Goal: Information Seeking & Learning: Learn about a topic

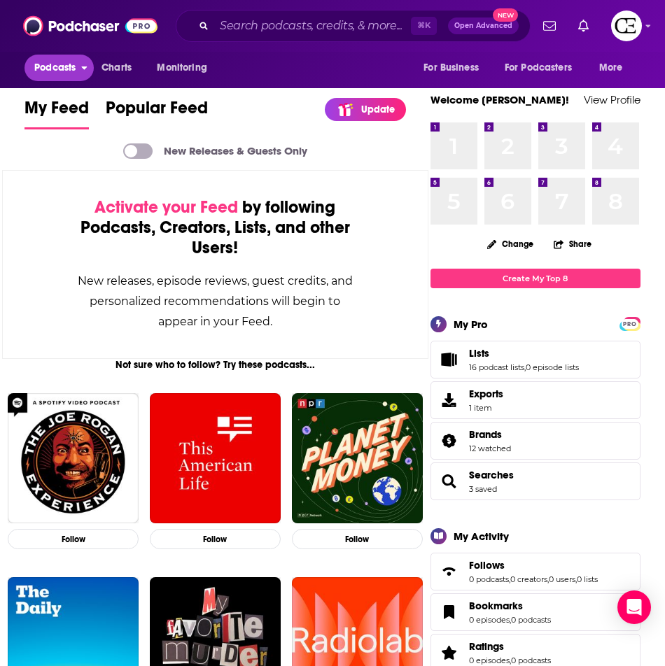
click at [49, 80] on button "Podcasts" at bounding box center [58, 68] width 69 height 27
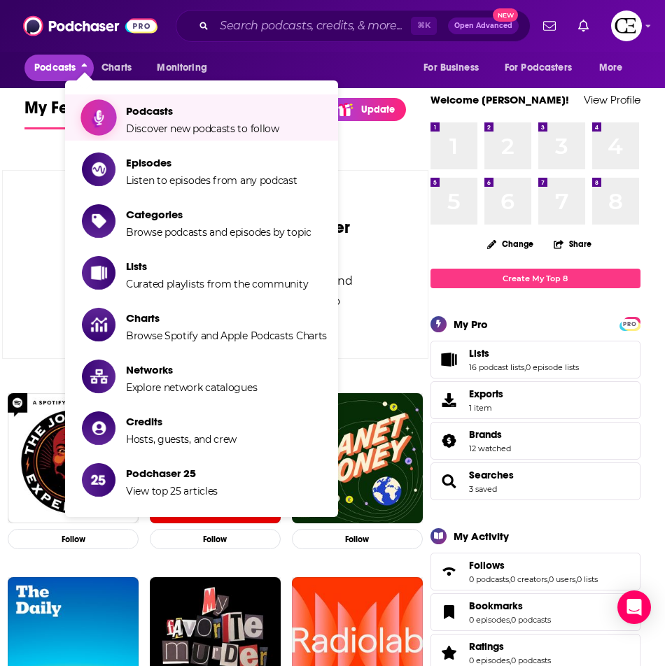
click at [148, 126] on span "Discover new podcasts to follow" at bounding box center [202, 128] width 153 height 13
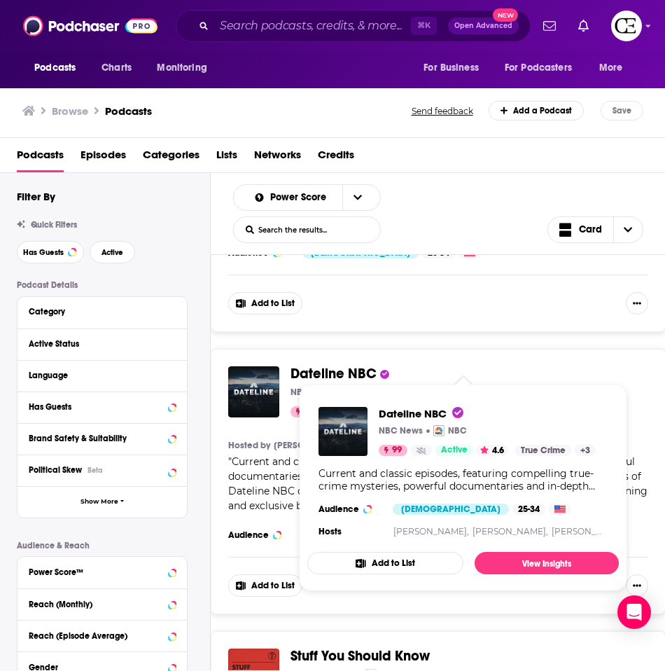
scroll to position [515, 0]
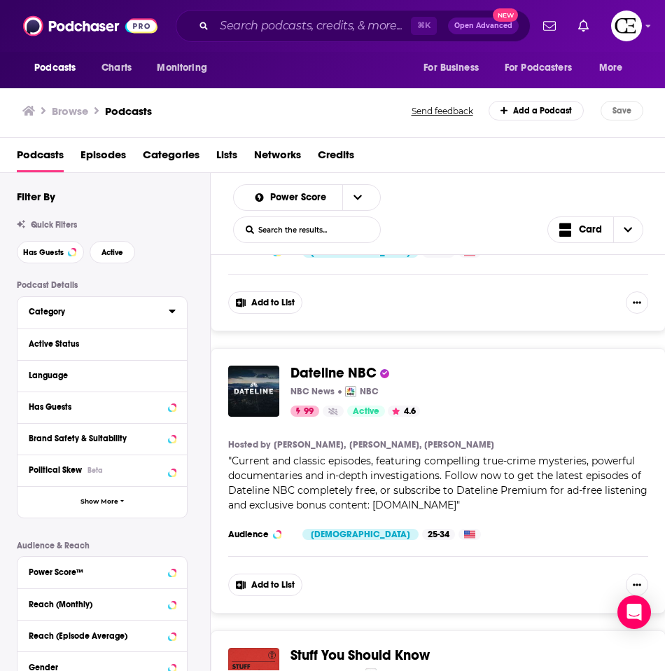
drag, startPoint x: 125, startPoint y: 316, endPoint x: 132, endPoint y: 316, distance: 7.7
click at [125, 315] on div "Category" at bounding box center [94, 312] width 131 height 10
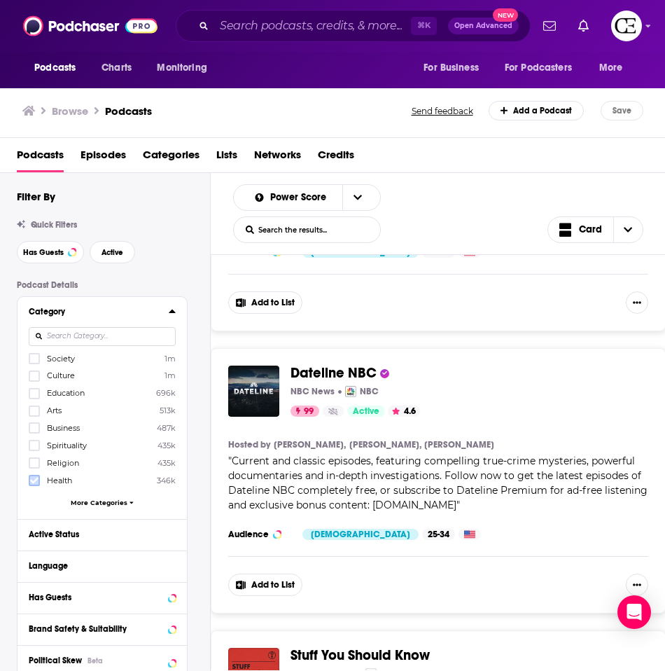
click at [36, 482] on icon at bounding box center [34, 480] width 8 height 8
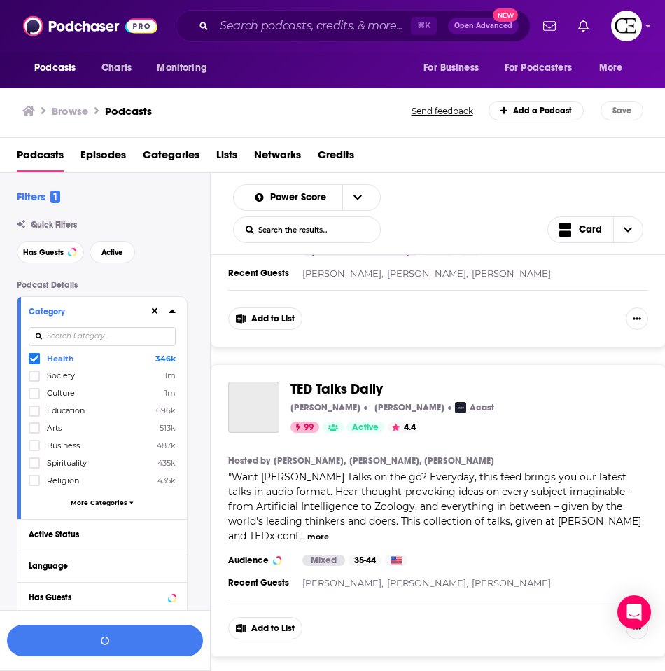
scroll to position [1647, 0]
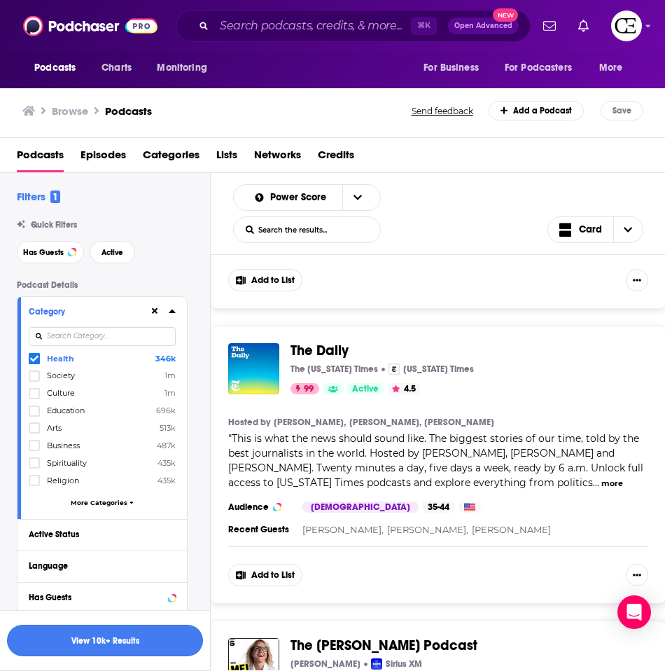
click at [99, 639] on button "View 10k+ Results" at bounding box center [105, 639] width 196 height 31
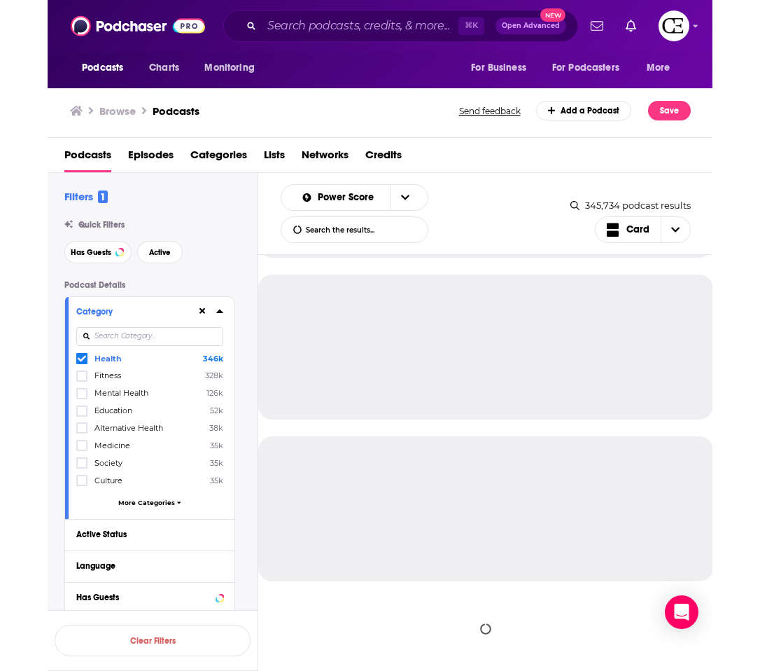
scroll to position [15170, 0]
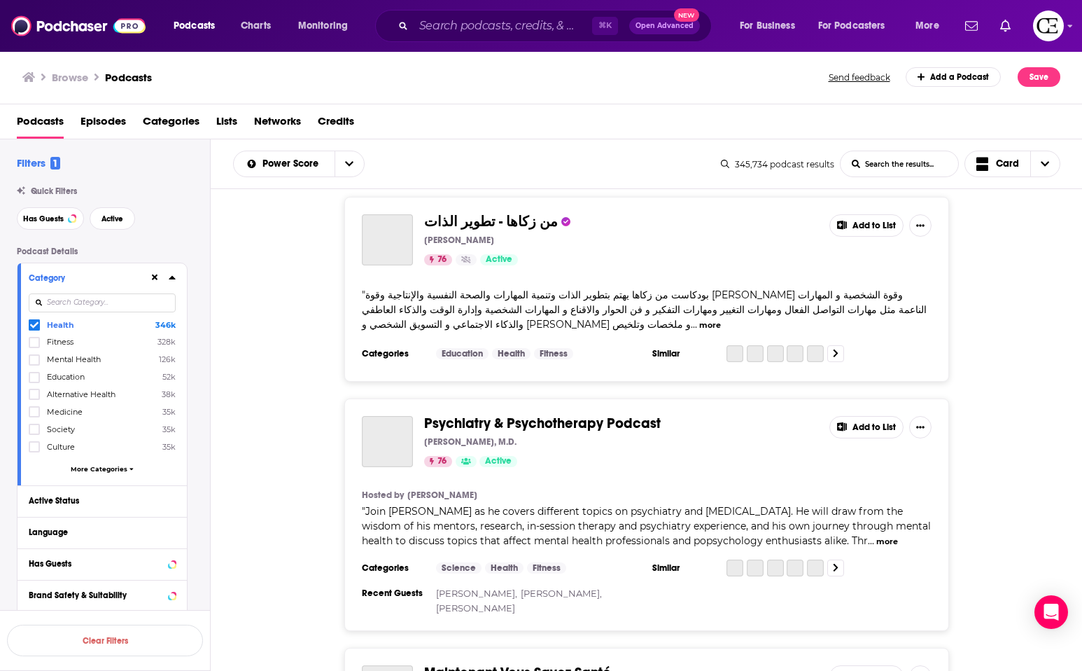
scroll to position [20704, 0]
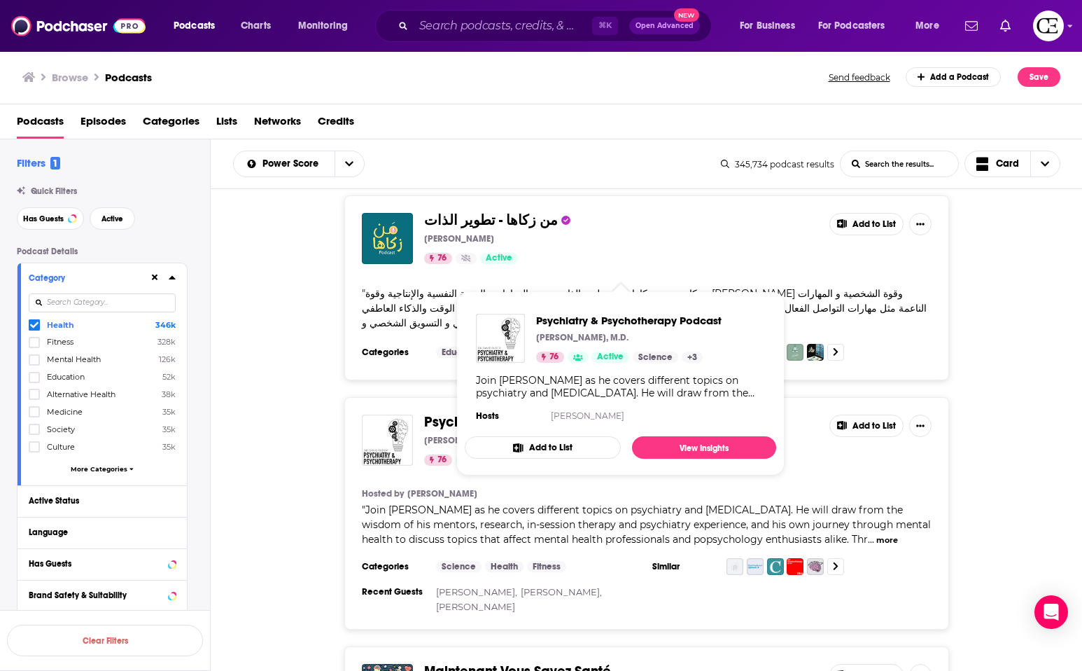
click at [541, 413] on span "Psychiatry & Psychotherapy Podcast" at bounding box center [542, 421] width 237 height 17
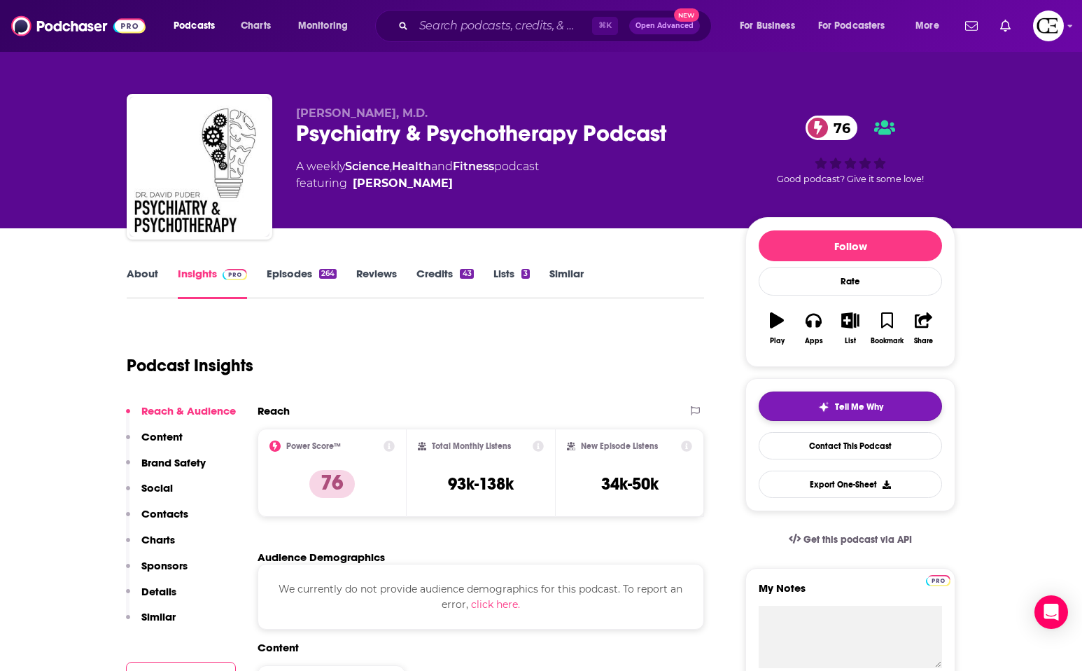
click at [681, 403] on span "Tell Me Why" at bounding box center [859, 406] width 48 height 11
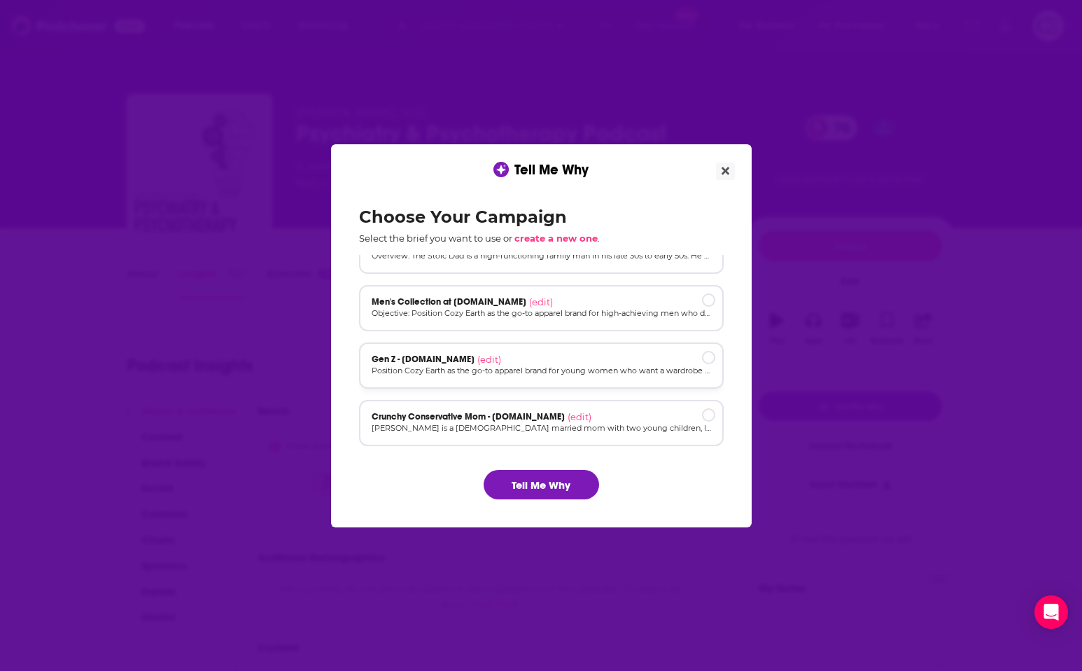
scroll to position [94, 0]
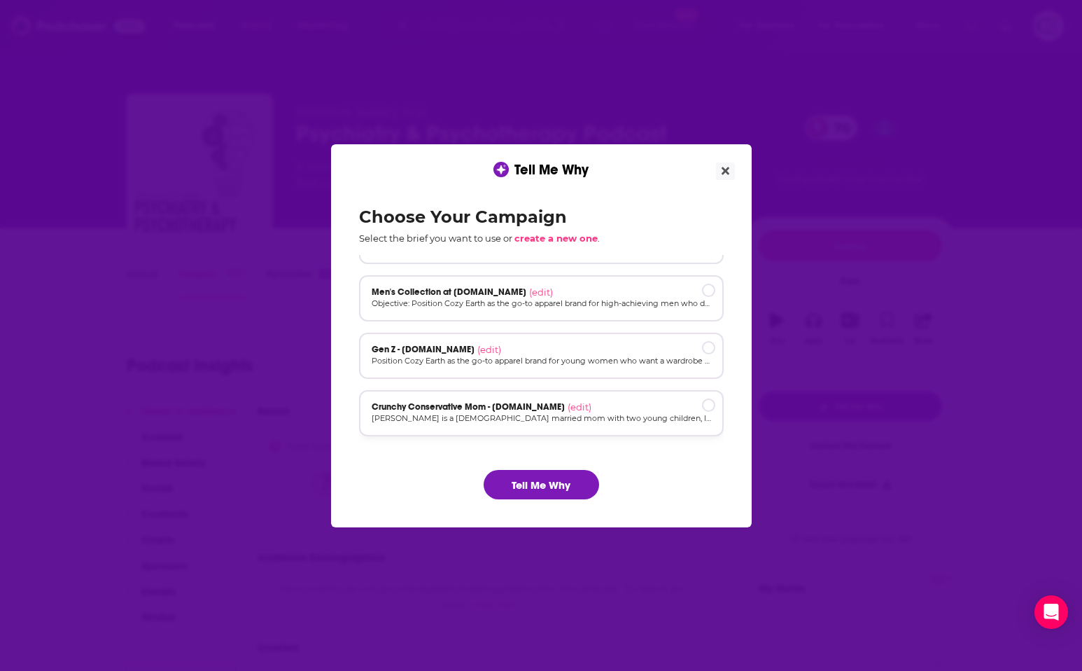
click at [556, 400] on div "Crunchy Conservative Mom - [DOMAIN_NAME] (edit) [PERSON_NAME] is a [DEMOGRAPHIC…" at bounding box center [541, 413] width 365 height 46
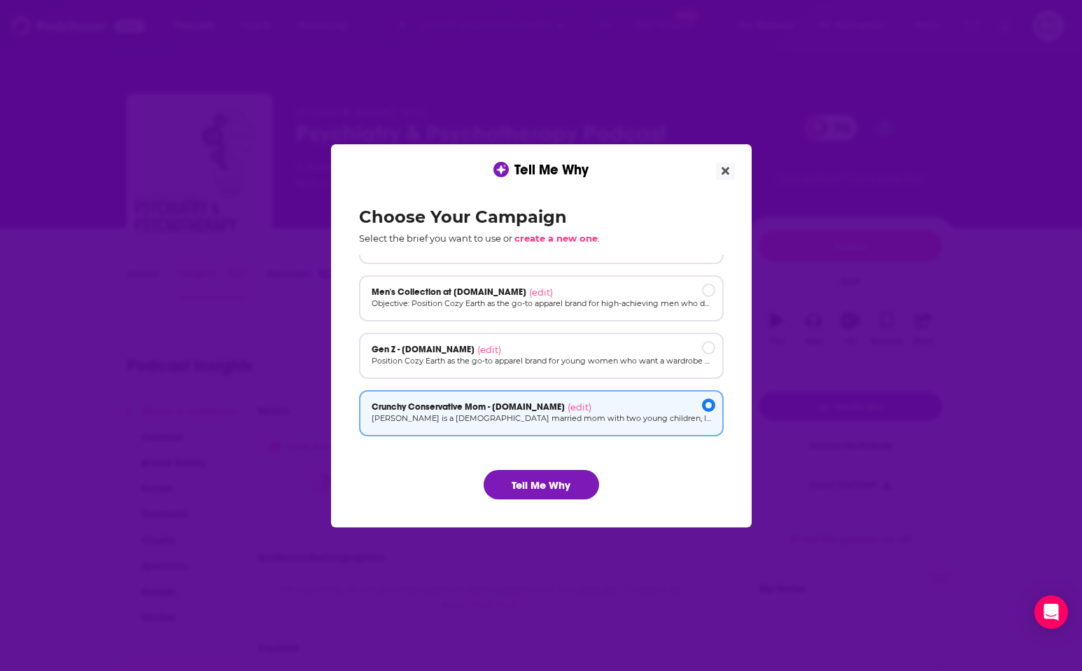
click at [566, 474] on button "Tell Me Why" at bounding box center [541, 484] width 115 height 29
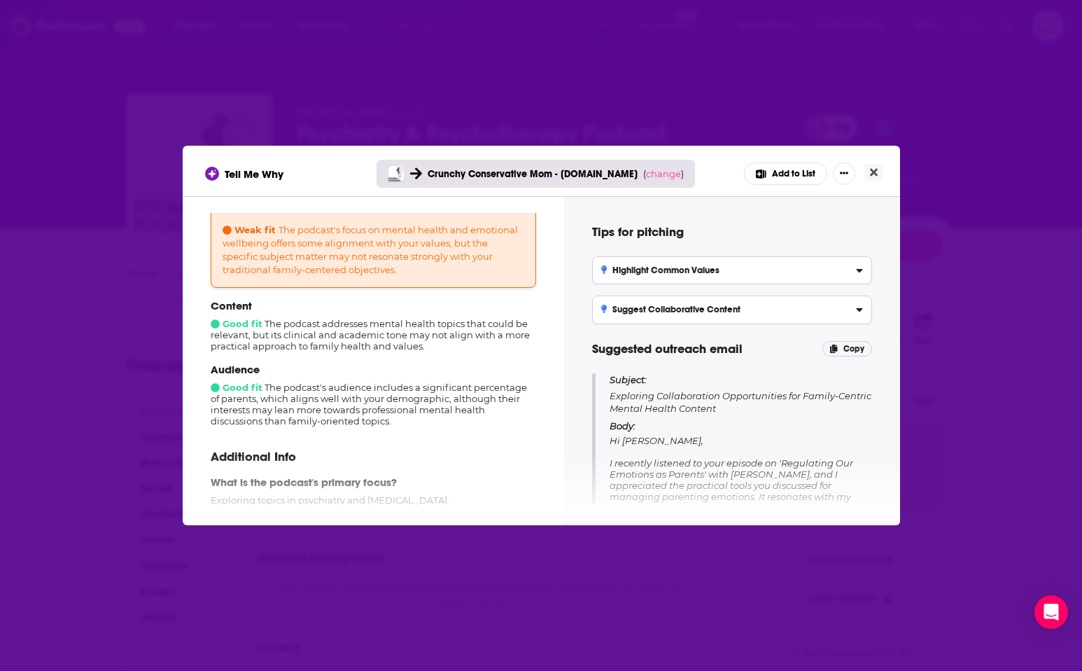
scroll to position [0, 0]
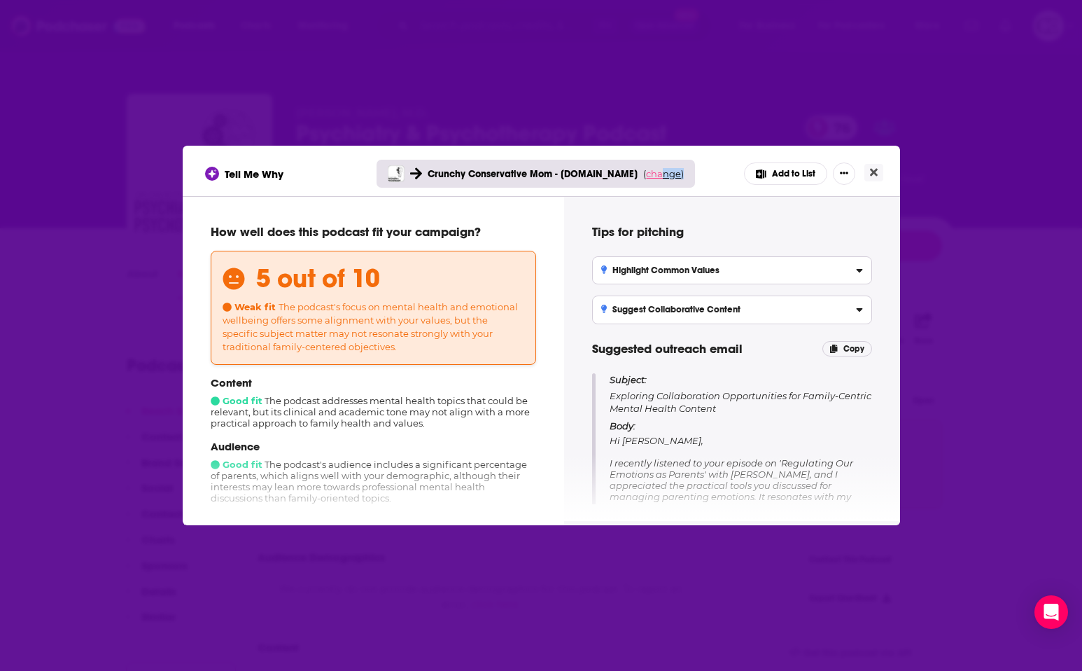
click at [660, 178] on div "Crunchy Conservative Mom - [DOMAIN_NAME] ( change )" at bounding box center [536, 174] width 319 height 28
click at [662, 174] on span "change" at bounding box center [663, 173] width 35 height 11
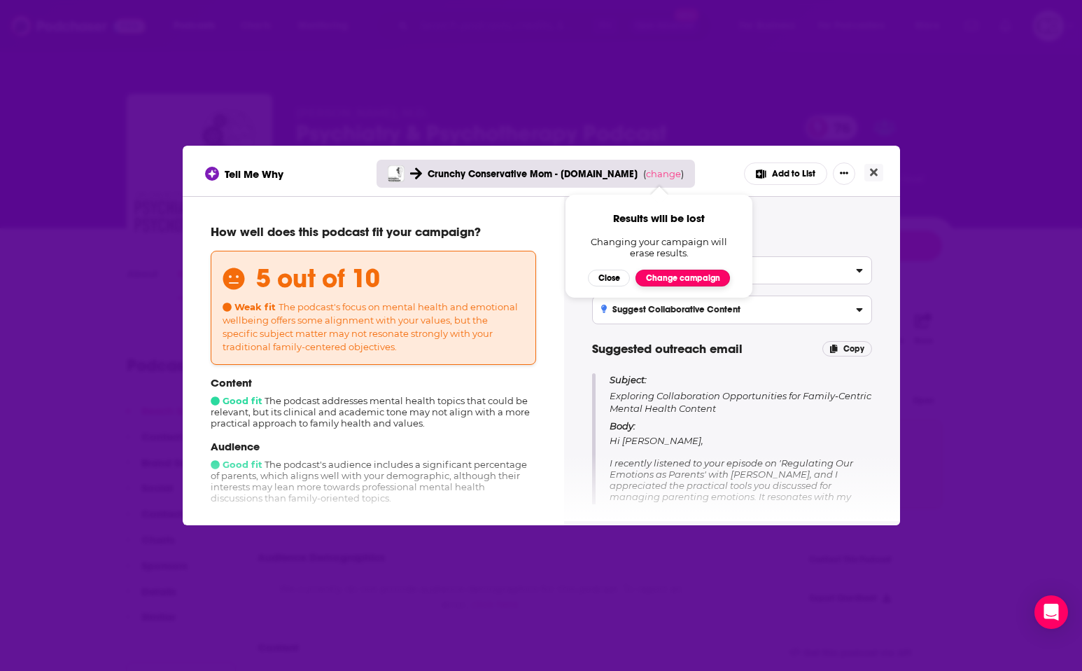
click at [677, 278] on button "Change campaign" at bounding box center [683, 277] width 94 height 17
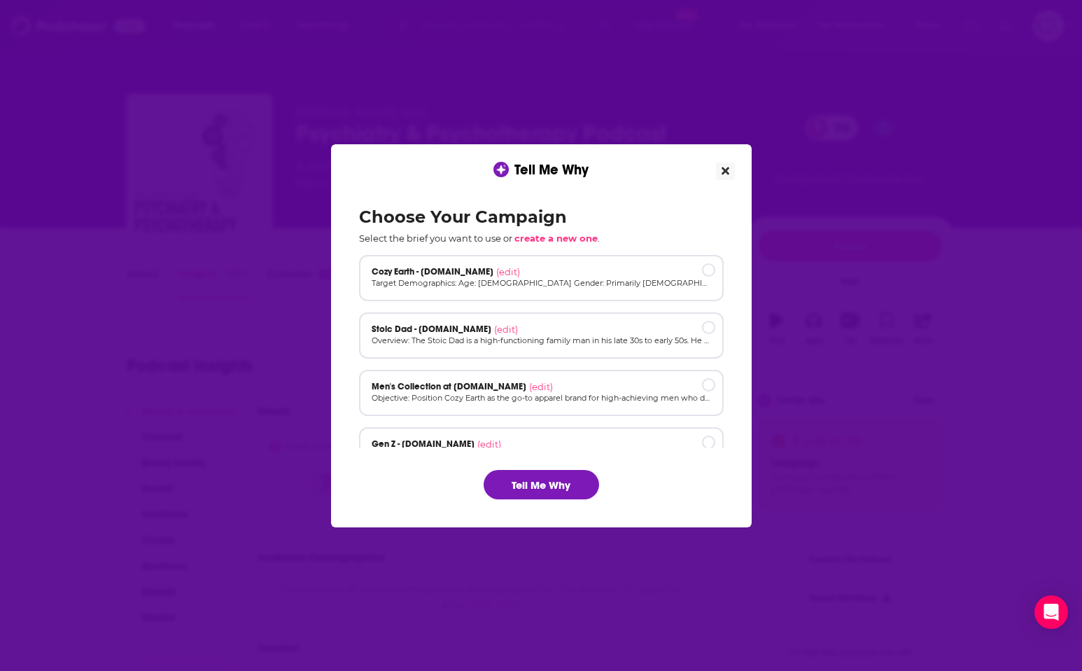
click at [681, 176] on button "Close" at bounding box center [725, 170] width 19 height 17
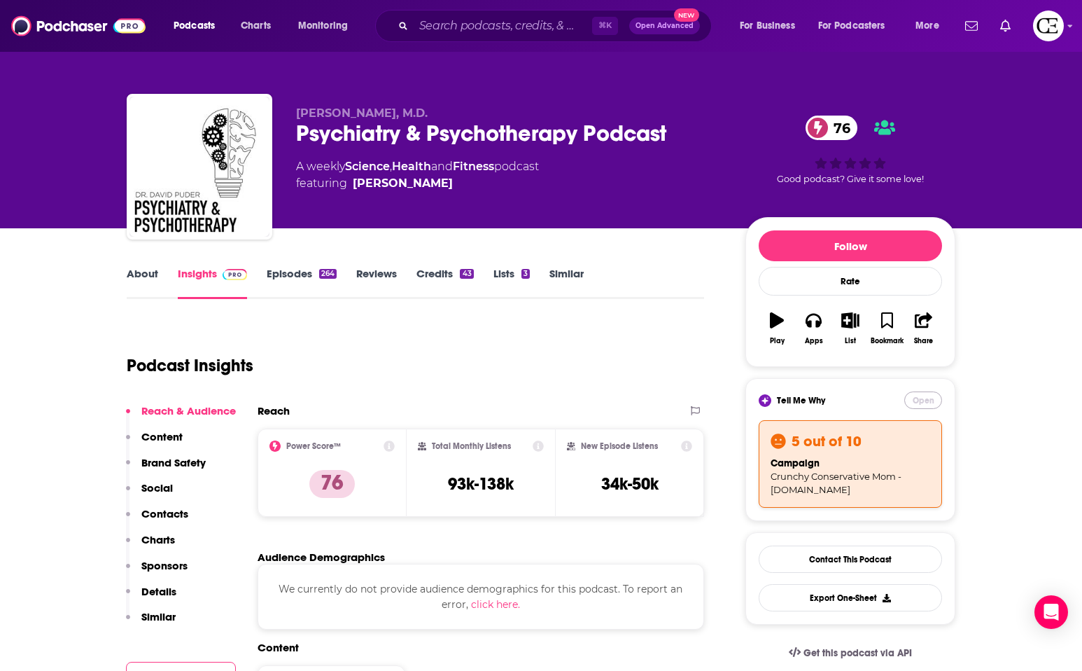
click at [681, 396] on button "Open" at bounding box center [923, 399] width 38 height 17
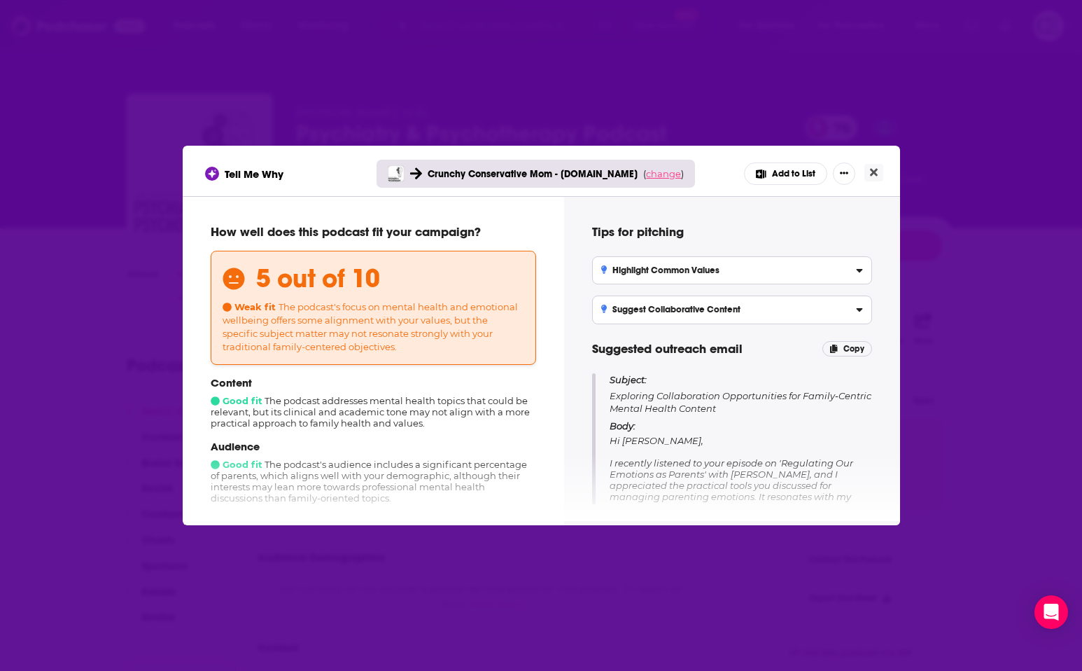
click at [659, 176] on span "change" at bounding box center [663, 173] width 35 height 11
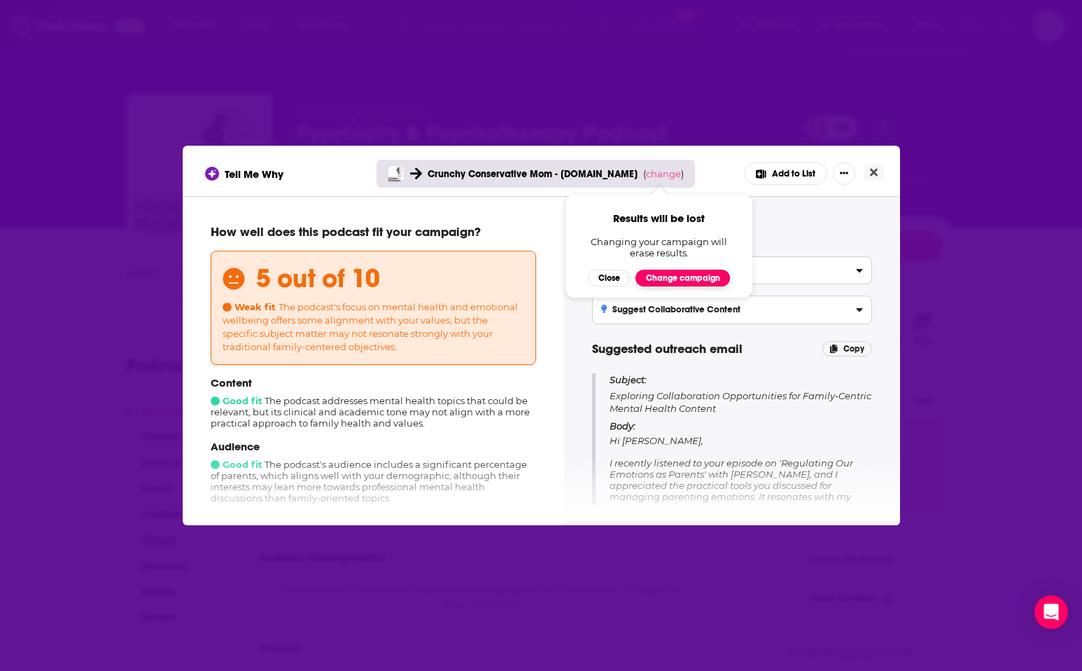
click at [681, 274] on button "Change campaign" at bounding box center [683, 277] width 94 height 17
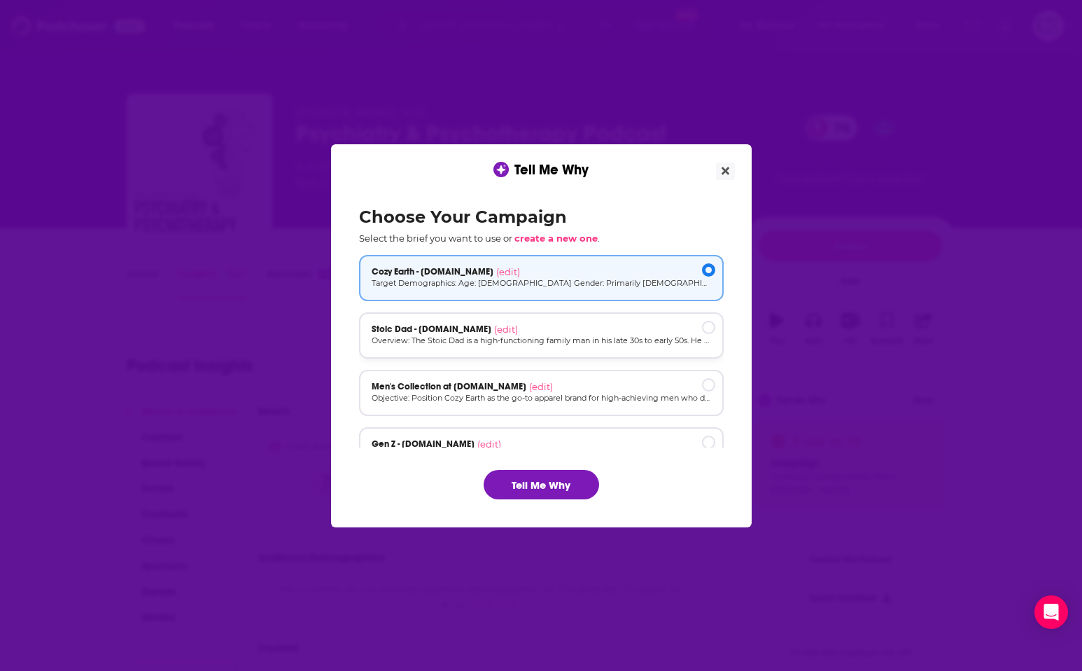
scroll to position [3, 0]
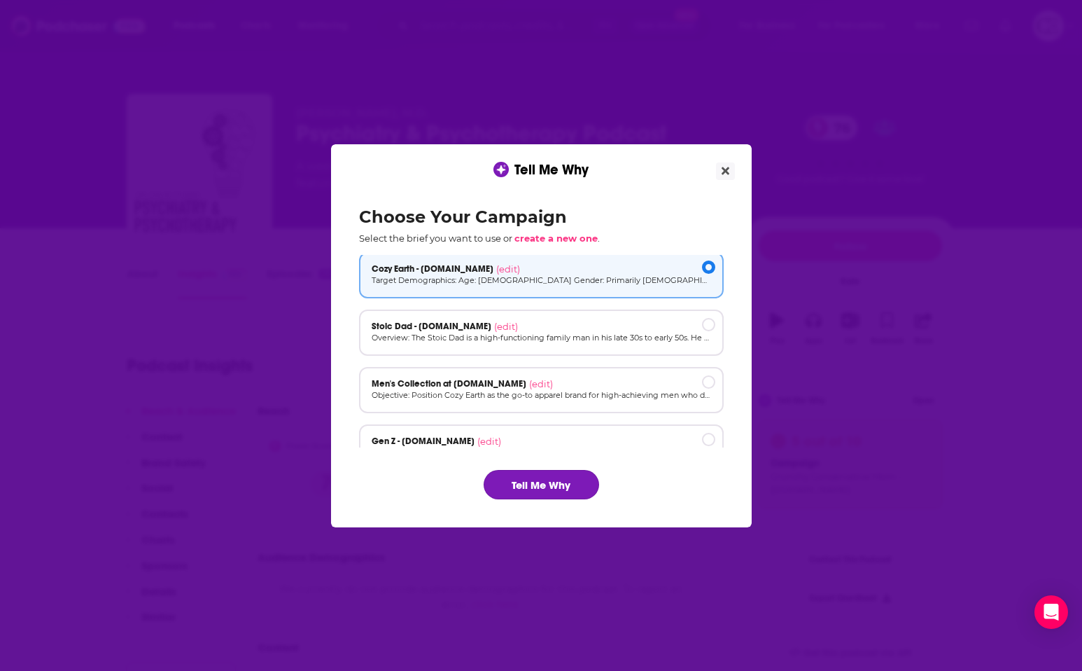
click at [559, 483] on button "Tell Me Why" at bounding box center [541, 484] width 115 height 29
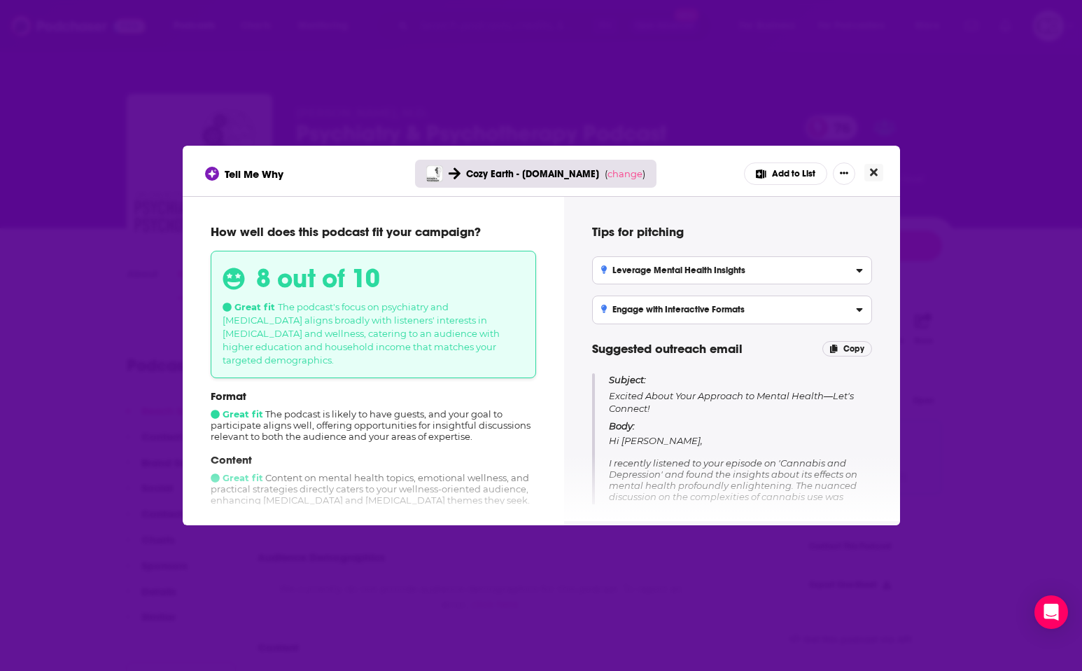
click at [681, 176] on icon "Close" at bounding box center [874, 172] width 8 height 11
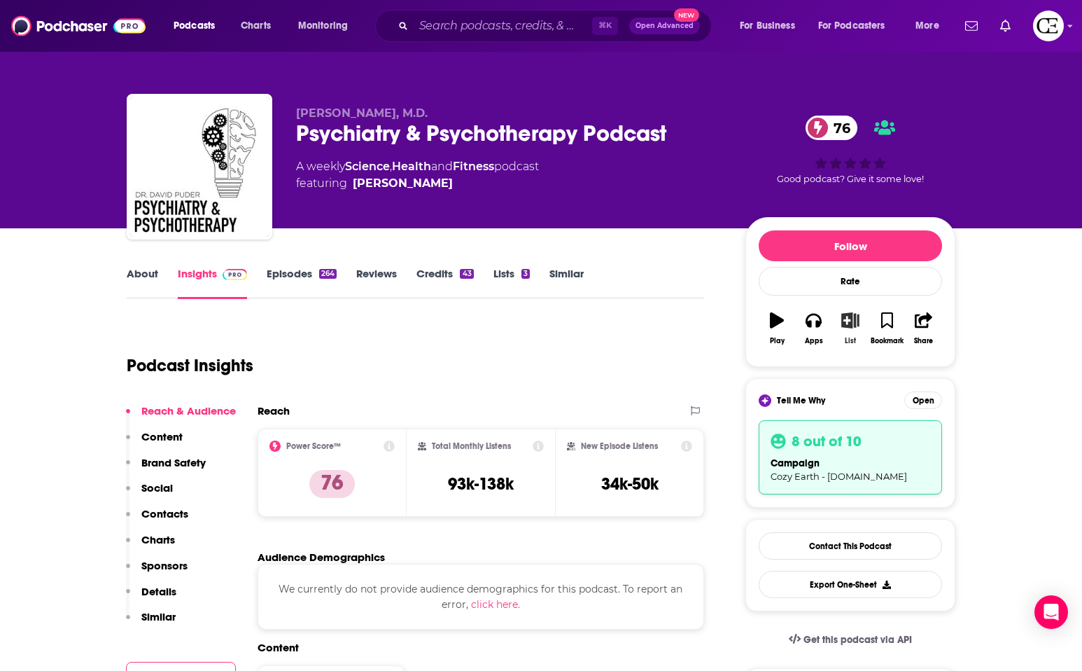
click at [681, 326] on icon "button" at bounding box center [850, 319] width 17 height 15
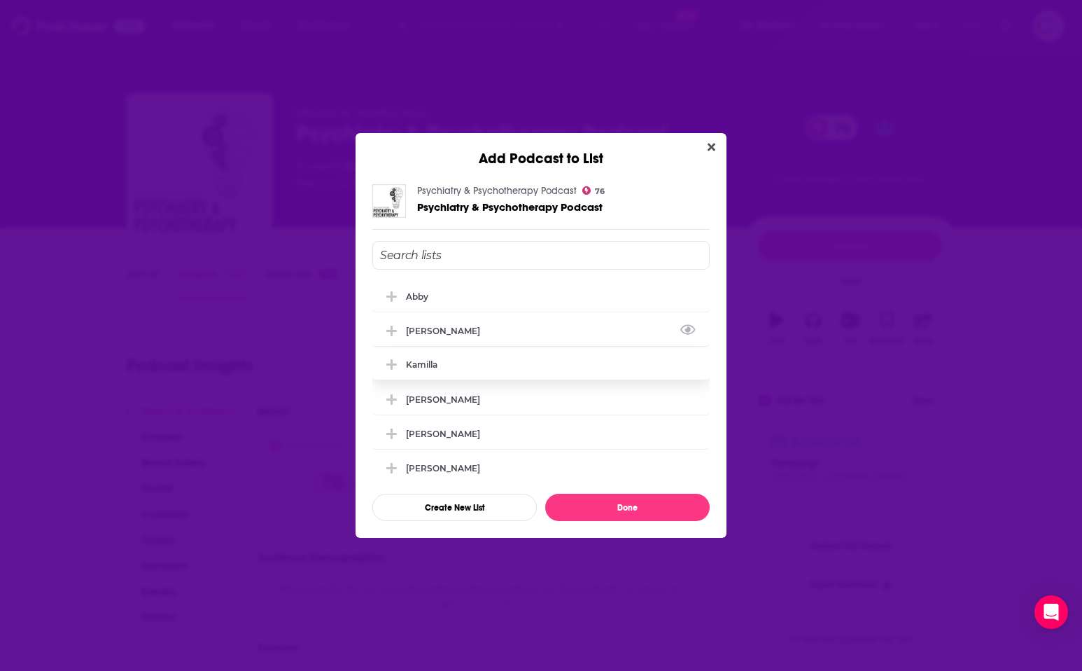
click at [573, 326] on div "[PERSON_NAME]" at bounding box center [540, 330] width 337 height 31
click at [639, 501] on button "Done" at bounding box center [627, 506] width 164 height 27
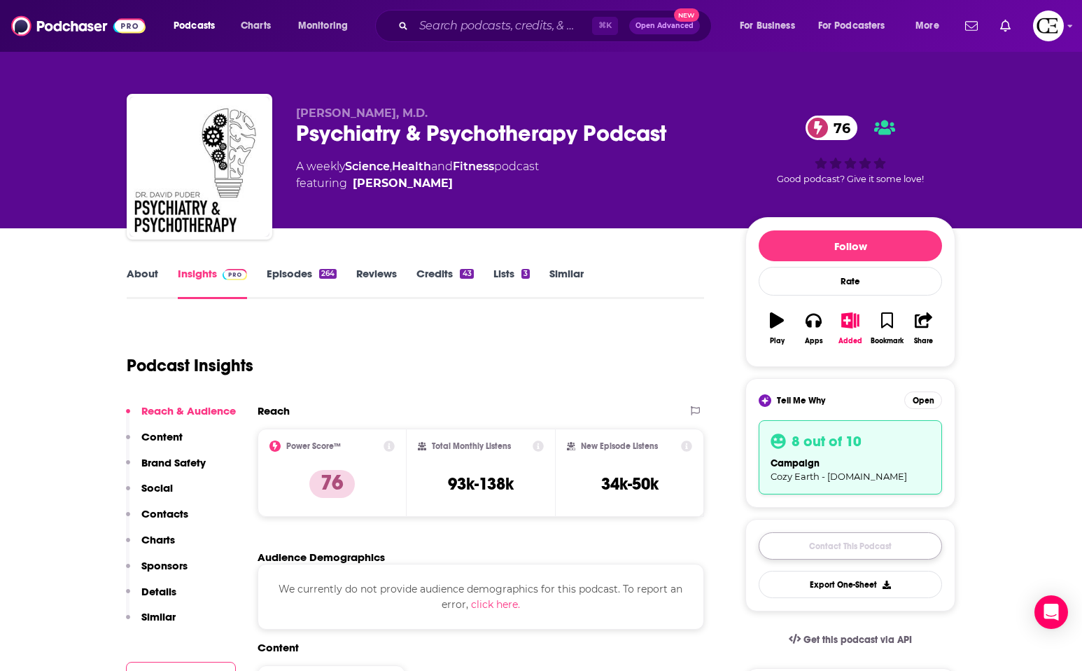
click at [681, 538] on link "Contact This Podcast" at bounding box center [850, 545] width 183 height 27
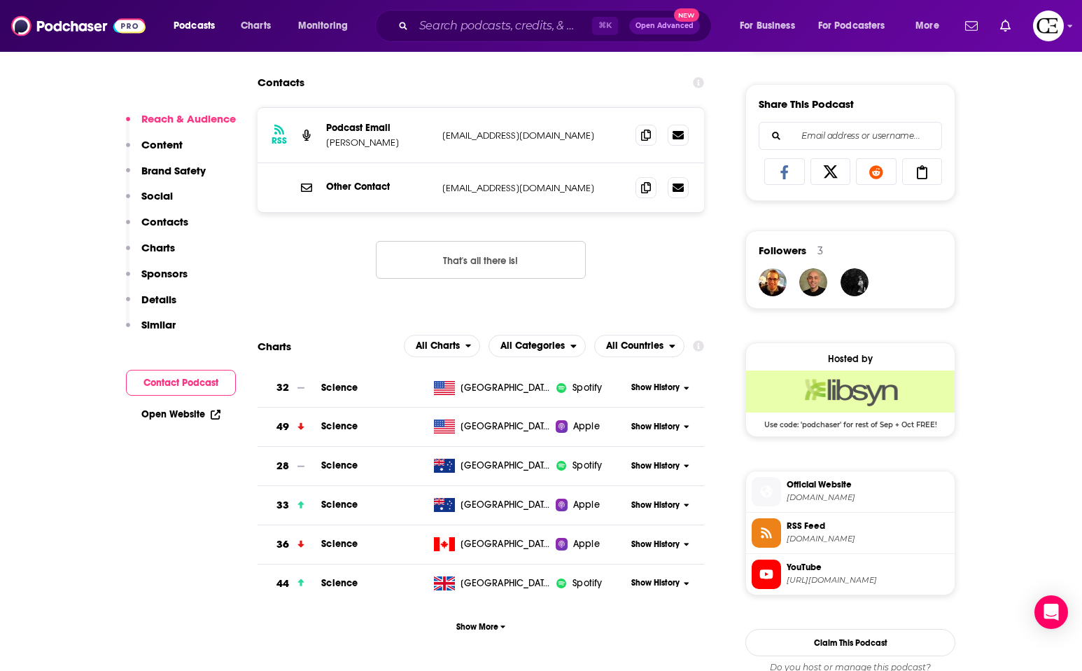
scroll to position [941, 0]
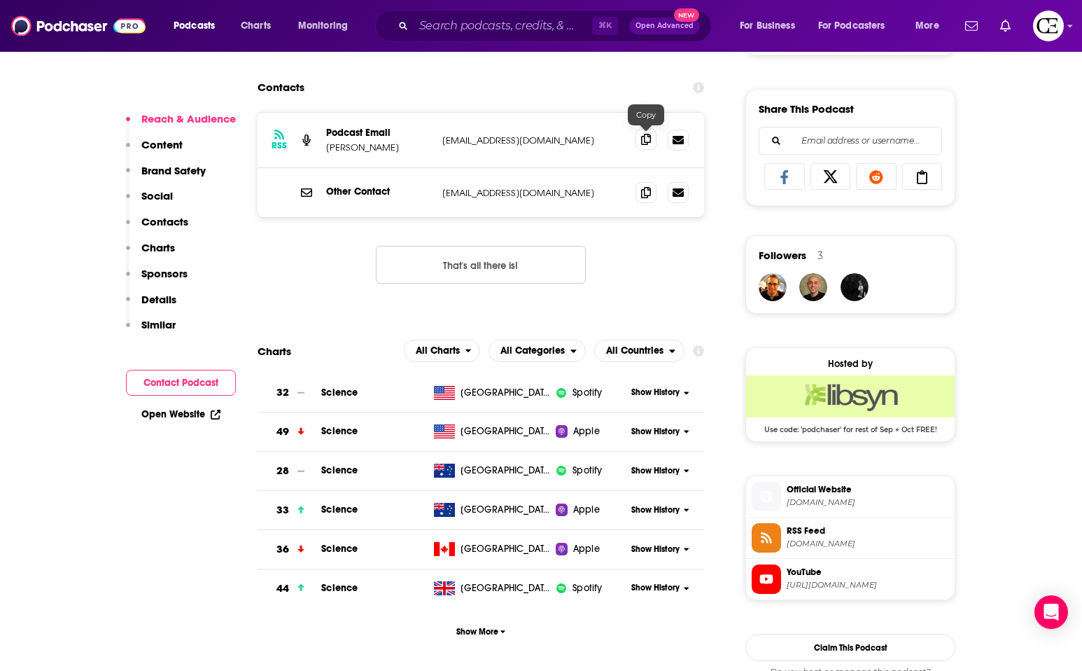
click at [647, 138] on icon at bounding box center [646, 139] width 10 height 11
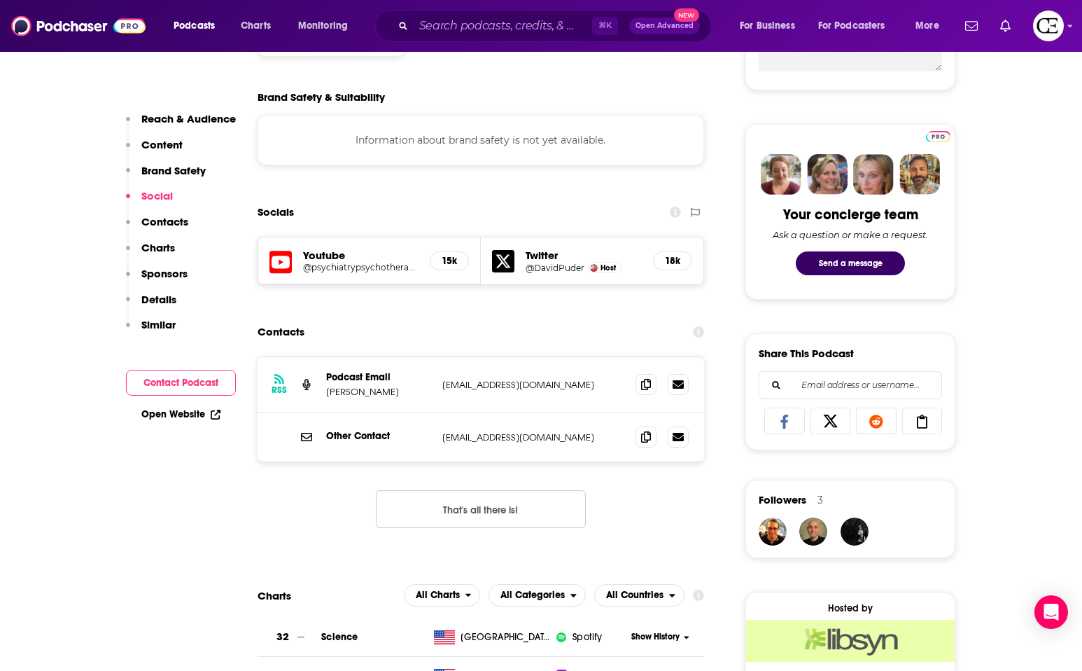
scroll to position [696, 0]
click at [649, 386] on icon at bounding box center [646, 384] width 10 height 11
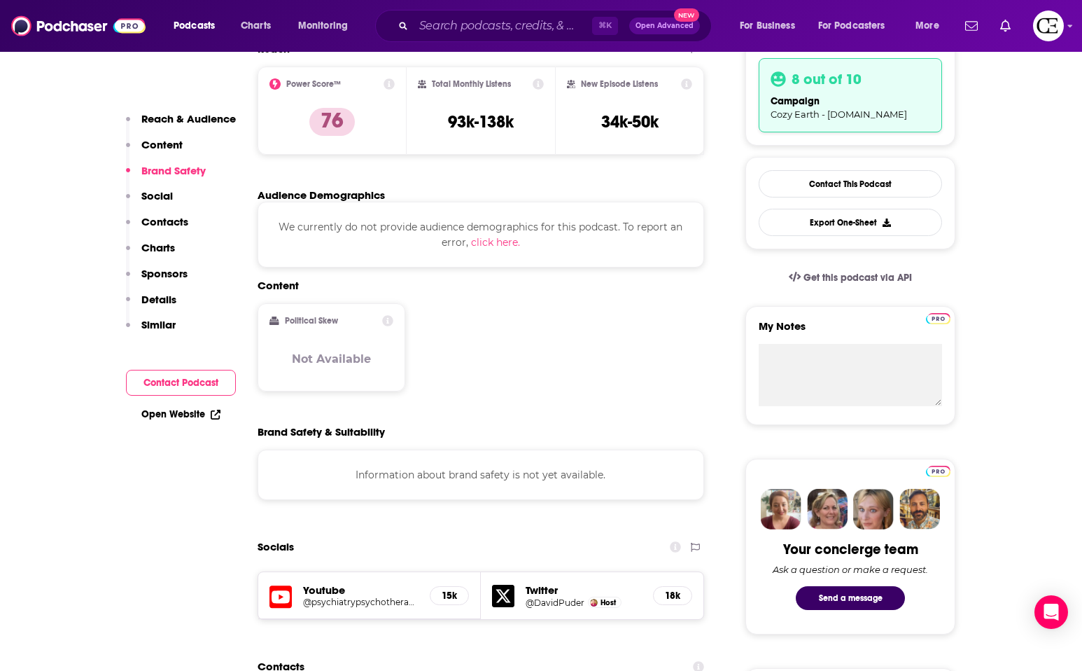
scroll to position [0, 0]
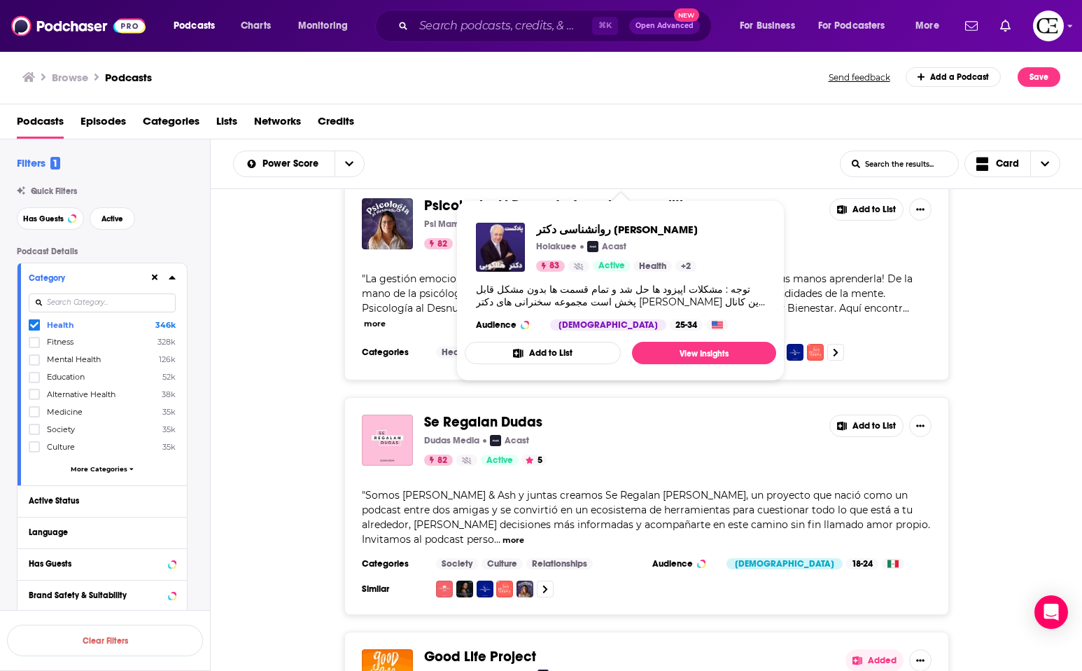
scroll to position [10043, 0]
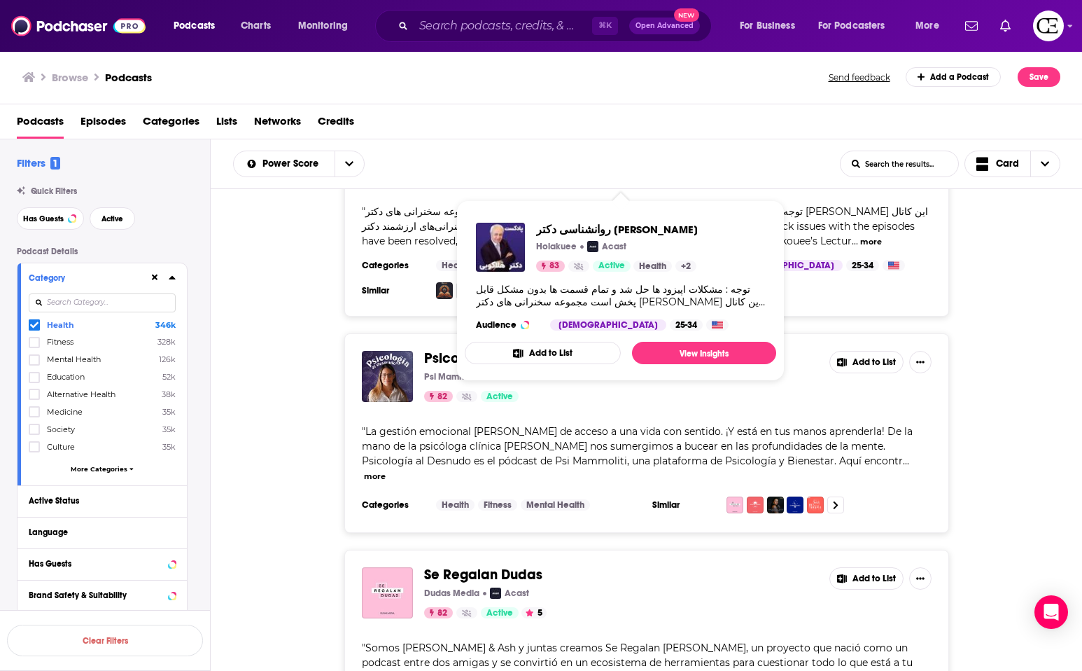
click at [250, 549] on div "Se Regalan [PERSON_NAME] [PERSON_NAME] Media Acast 82 Active 5 Add to List " So…" at bounding box center [647, 658] width 872 height 218
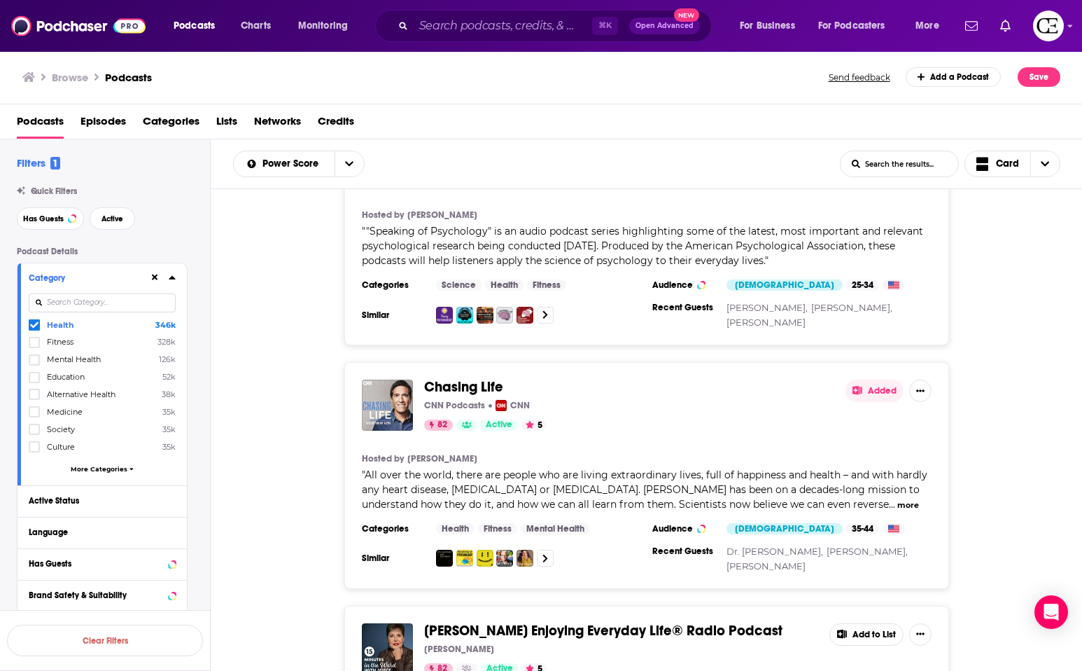
scroll to position [10831, 0]
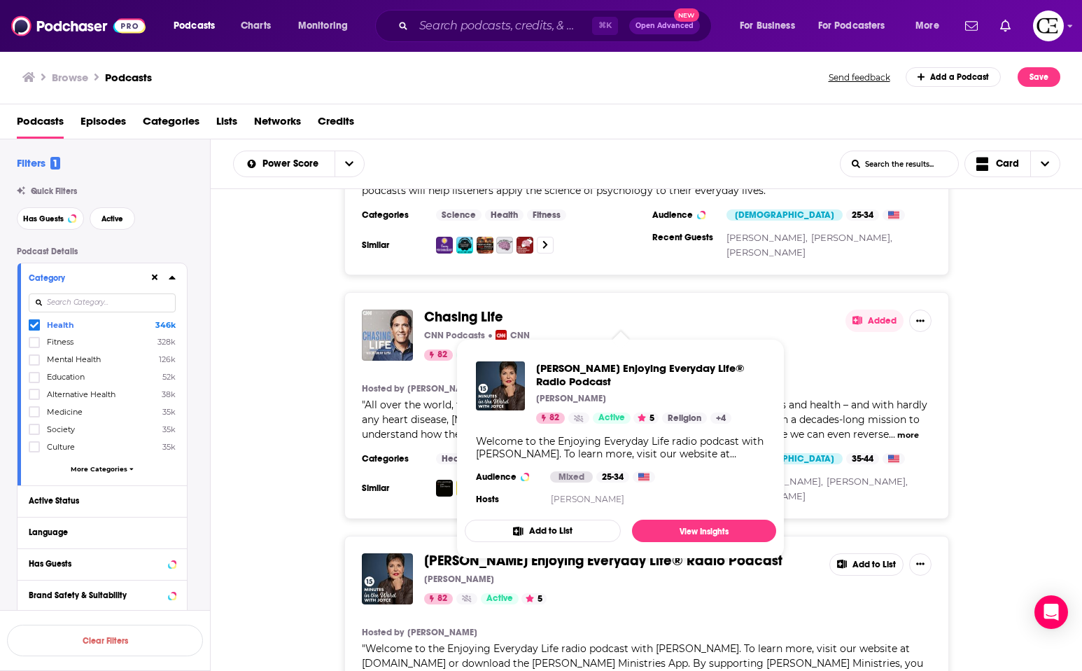
click at [500, 552] on span "[PERSON_NAME] Enjoying Everyday Life® Radio Podcast" at bounding box center [603, 560] width 358 height 17
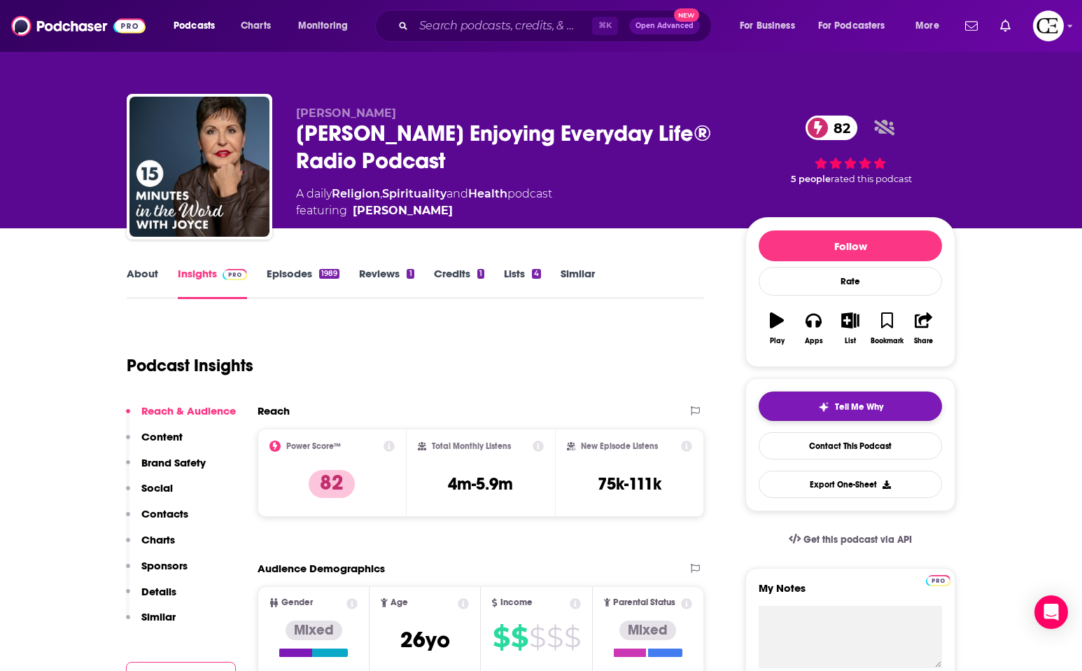
click at [681, 409] on img "button" at bounding box center [823, 406] width 11 height 11
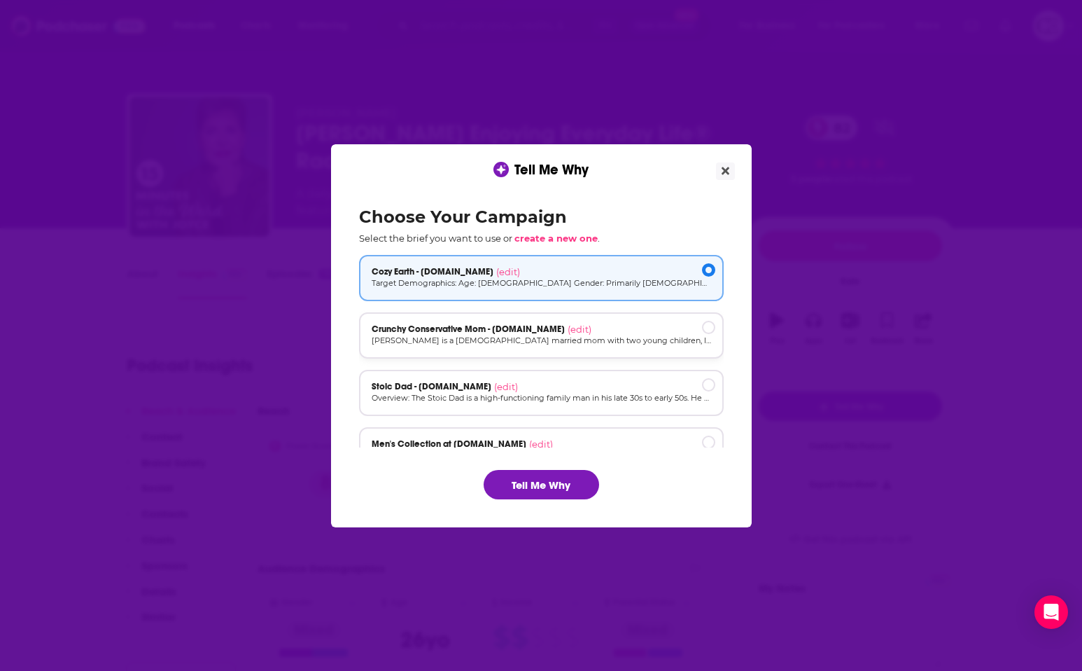
click at [583, 344] on p "[PERSON_NAME] is a [DEMOGRAPHIC_DATA] married mom with two young children, livi…" at bounding box center [541, 341] width 339 height 12
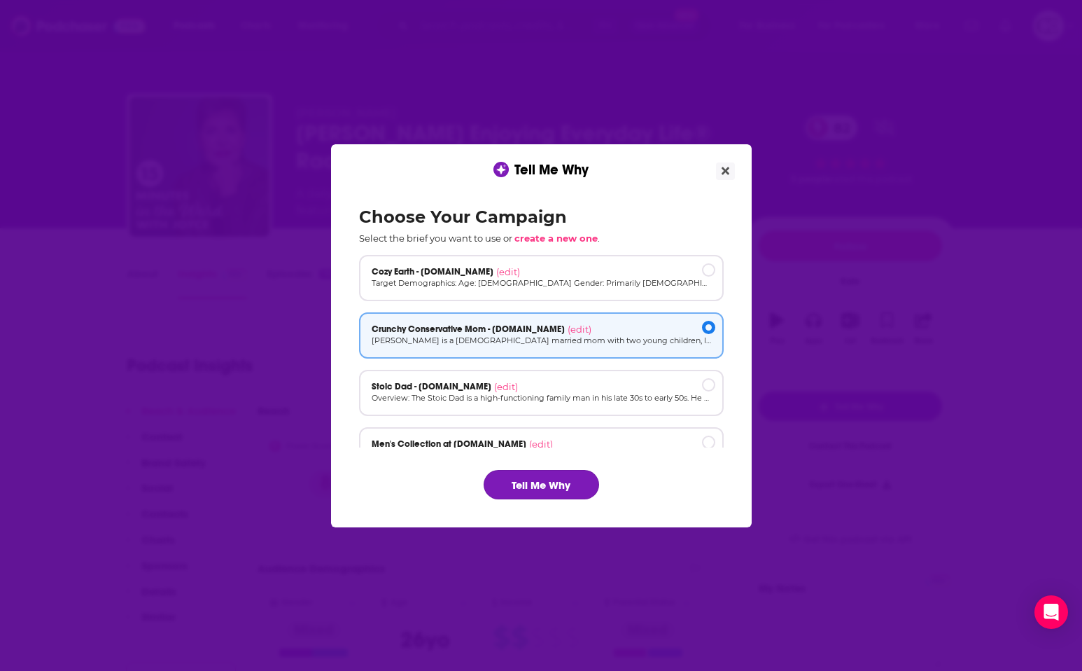
click at [538, 477] on button "Tell Me Why" at bounding box center [541, 484] width 115 height 29
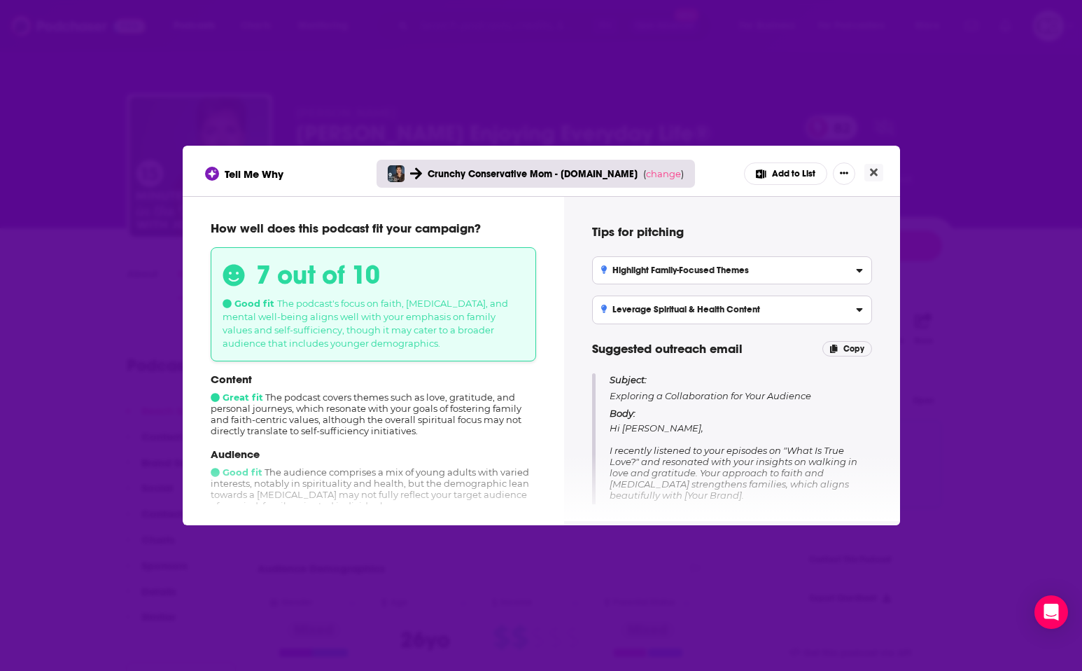
scroll to position [2, 0]
click at [681, 175] on div "Tell Me Why Crunchy Conservative Mom - [DOMAIN_NAME] ( change ) Add to List" at bounding box center [541, 171] width 717 height 50
click at [681, 176] on button "Close" at bounding box center [873, 172] width 19 height 17
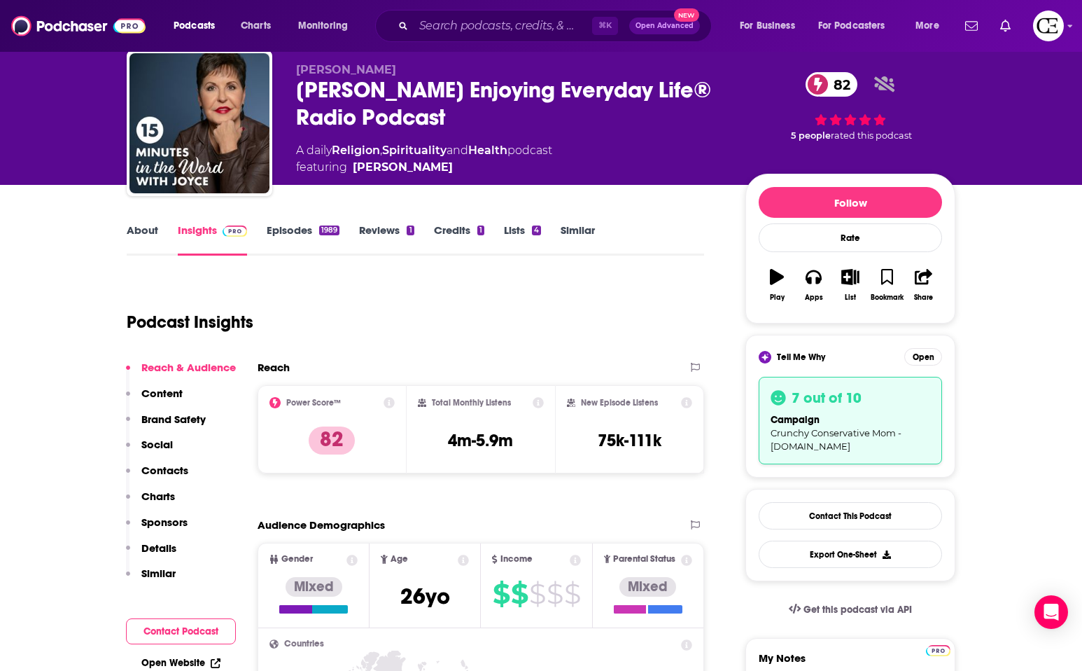
scroll to position [47, 0]
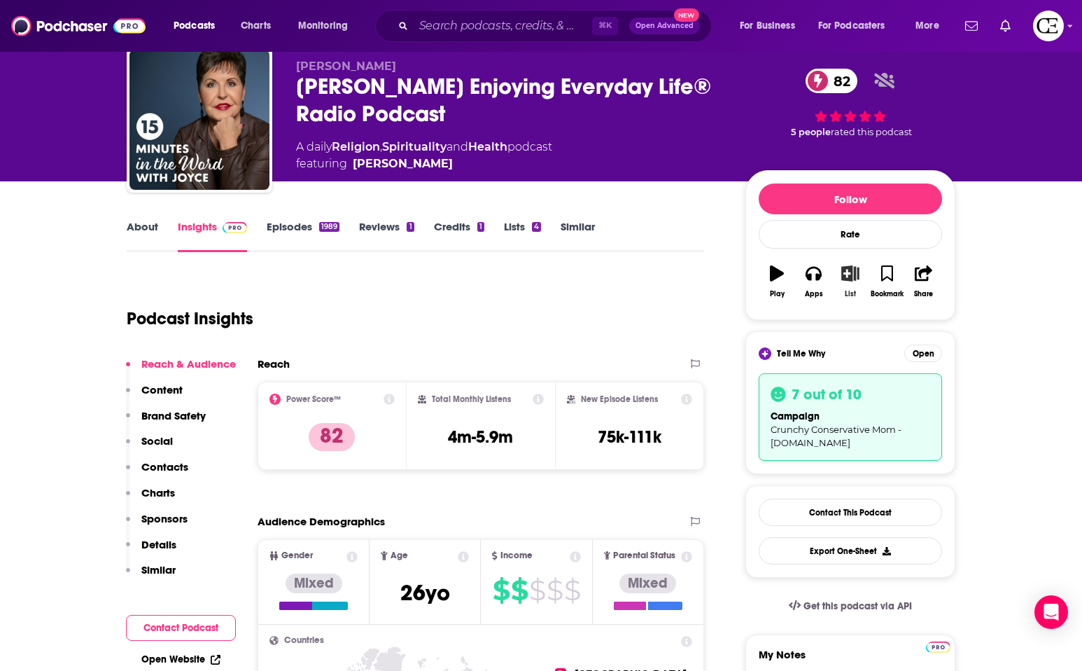
click at [681, 279] on icon "button" at bounding box center [850, 272] width 17 height 15
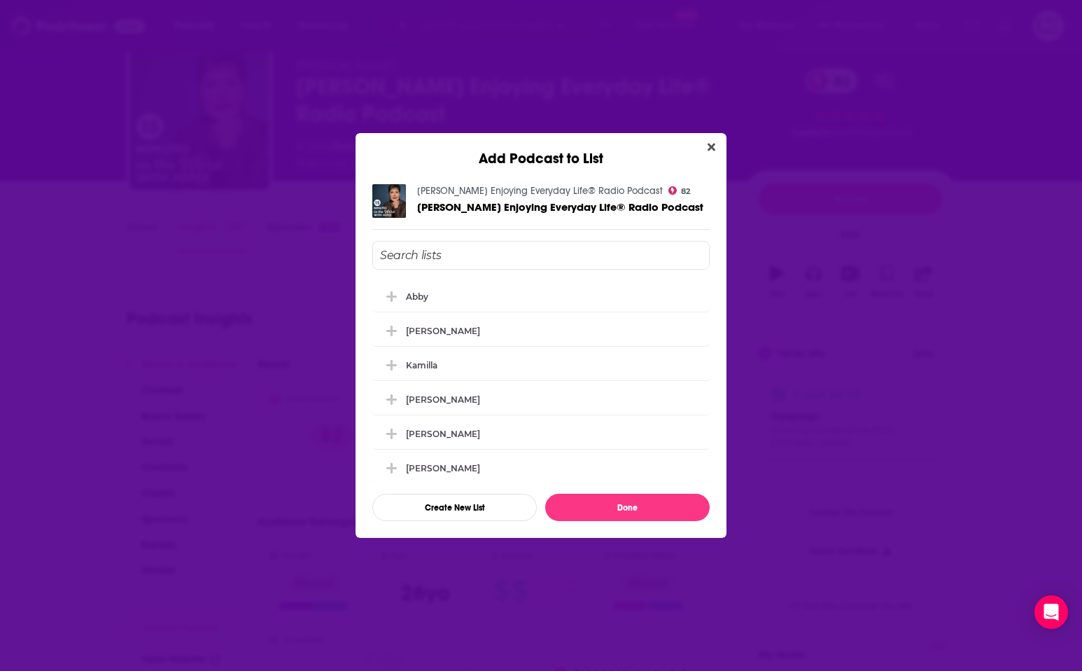
scroll to position [0, 0]
click at [455, 318] on div "[PERSON_NAME]" at bounding box center [540, 329] width 337 height 31
click at [632, 512] on button "Done" at bounding box center [627, 506] width 164 height 27
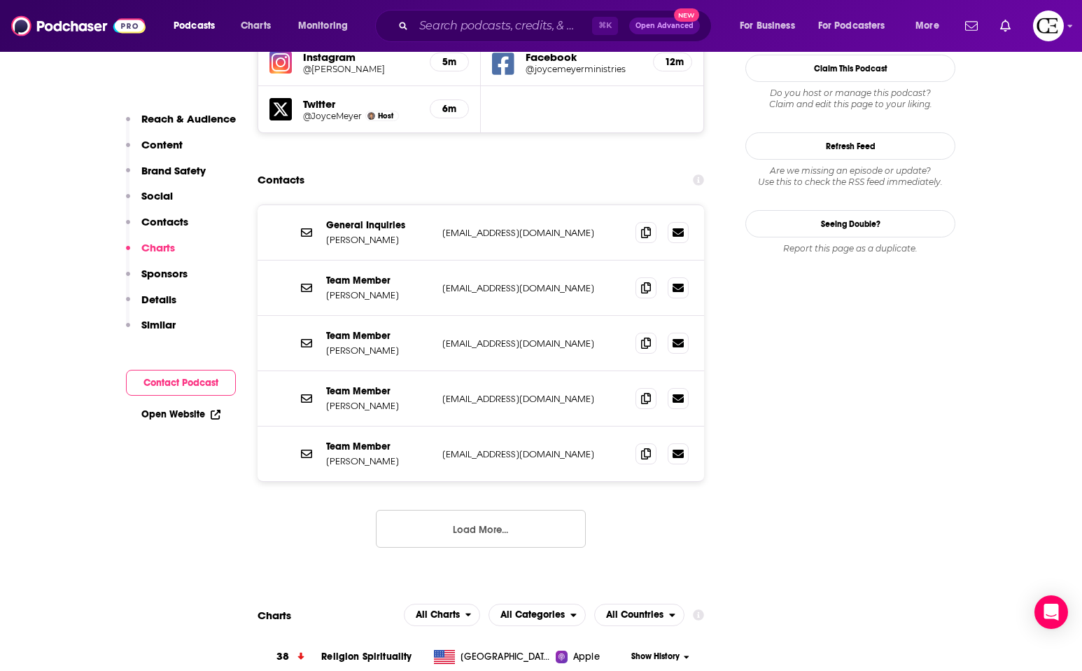
scroll to position [1656, 0]
click at [638, 222] on span at bounding box center [646, 232] width 21 height 21
click at [648, 227] on icon at bounding box center [646, 232] width 10 height 11
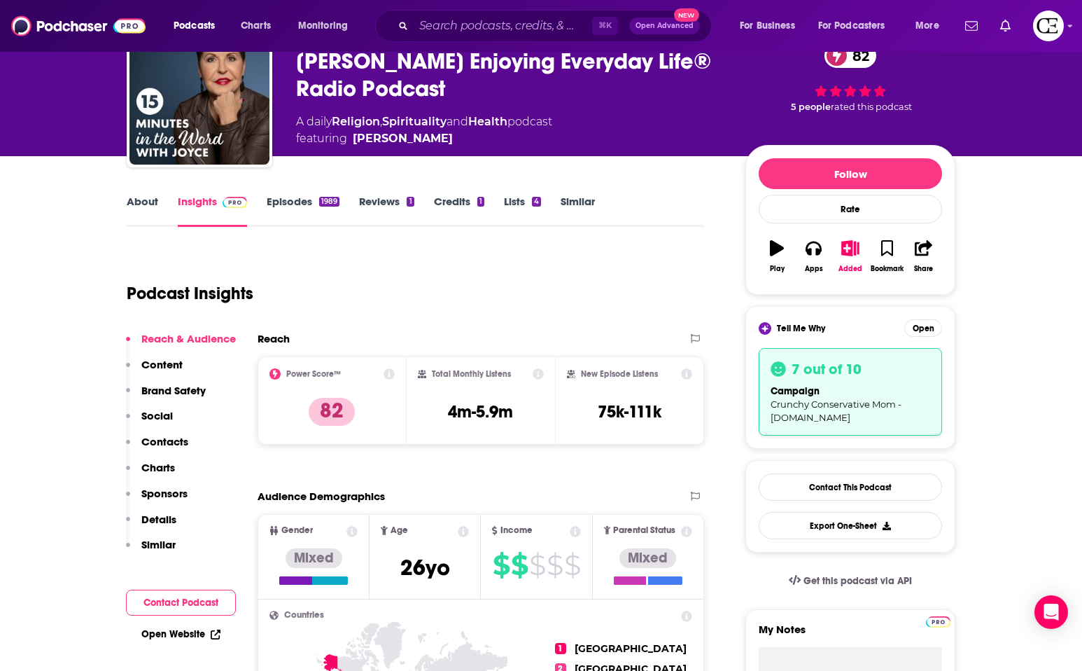
scroll to position [0, 0]
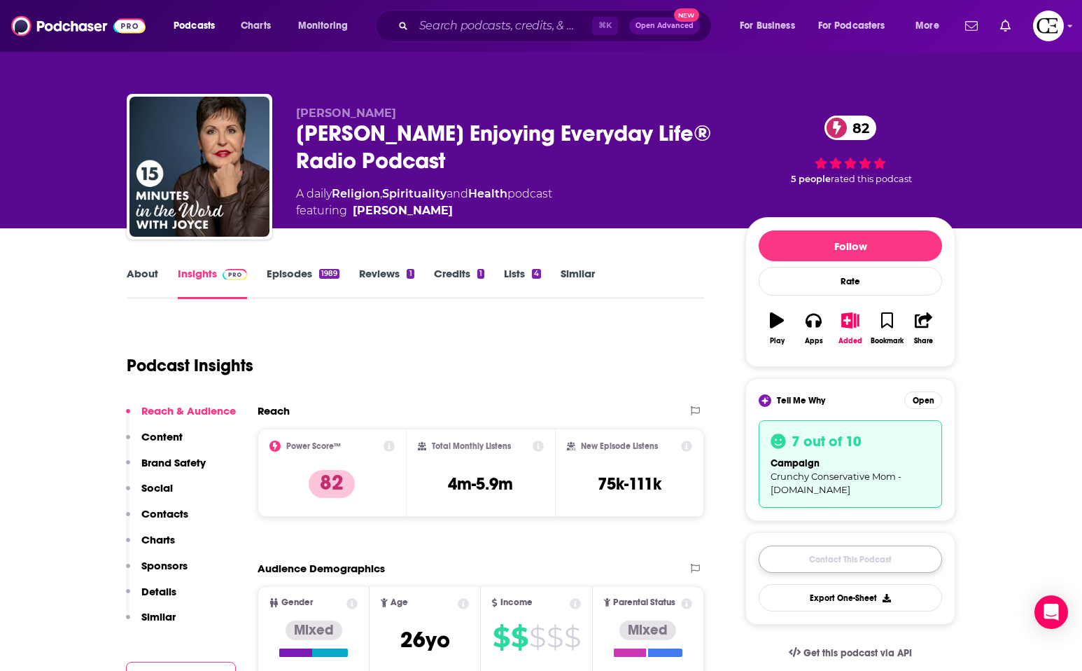
click at [681, 563] on link "Contact This Podcast" at bounding box center [850, 558] width 183 height 27
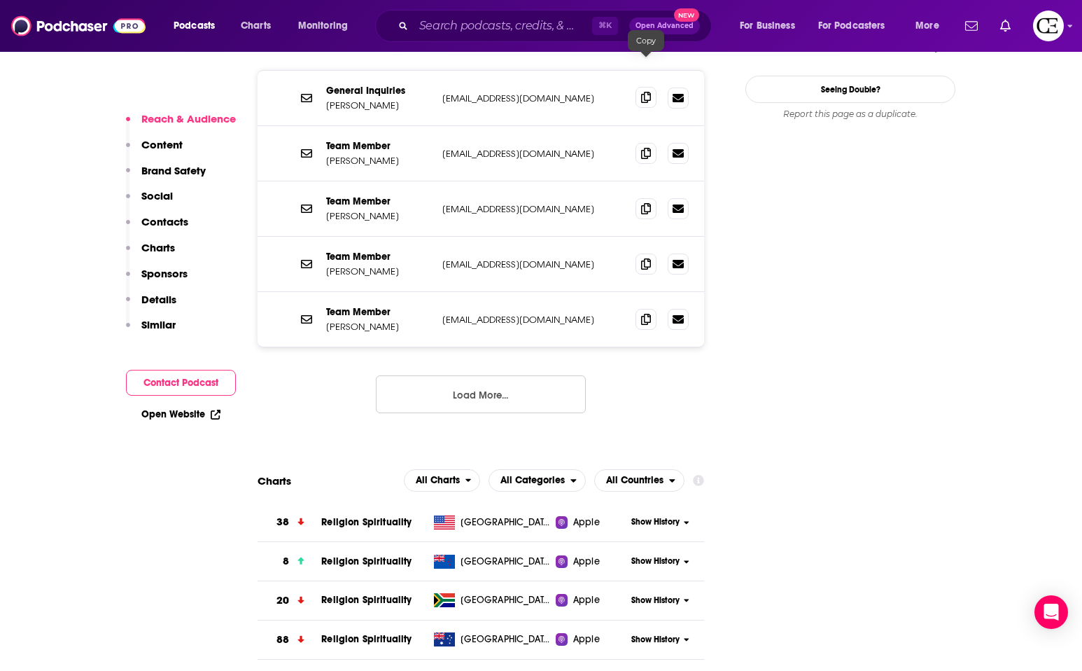
click at [650, 92] on icon at bounding box center [646, 97] width 10 height 11
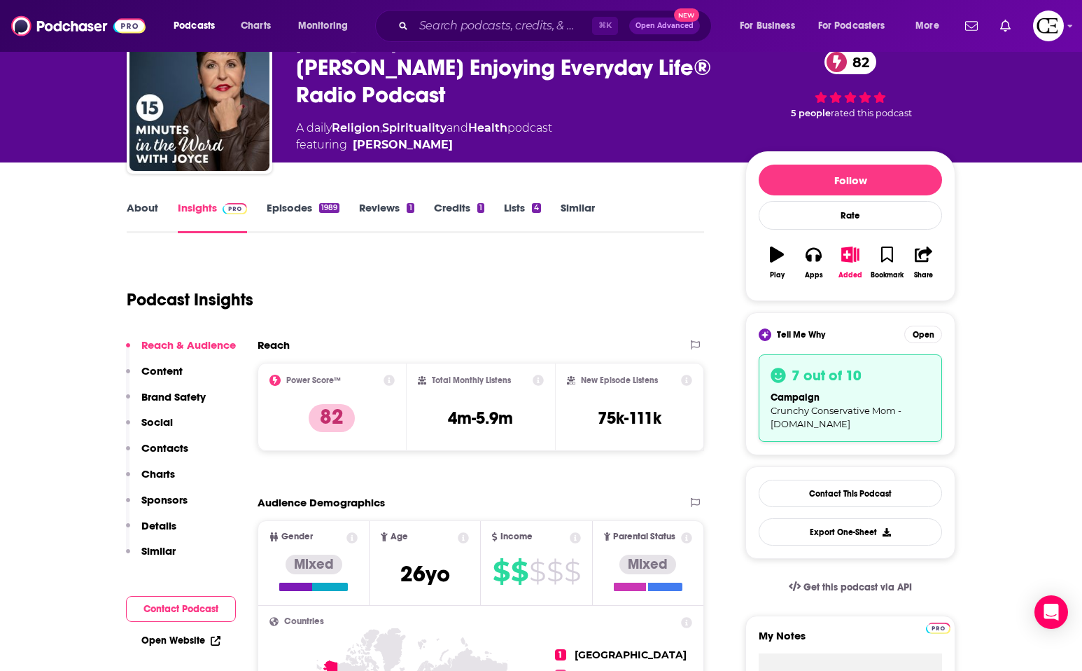
scroll to position [68, 0]
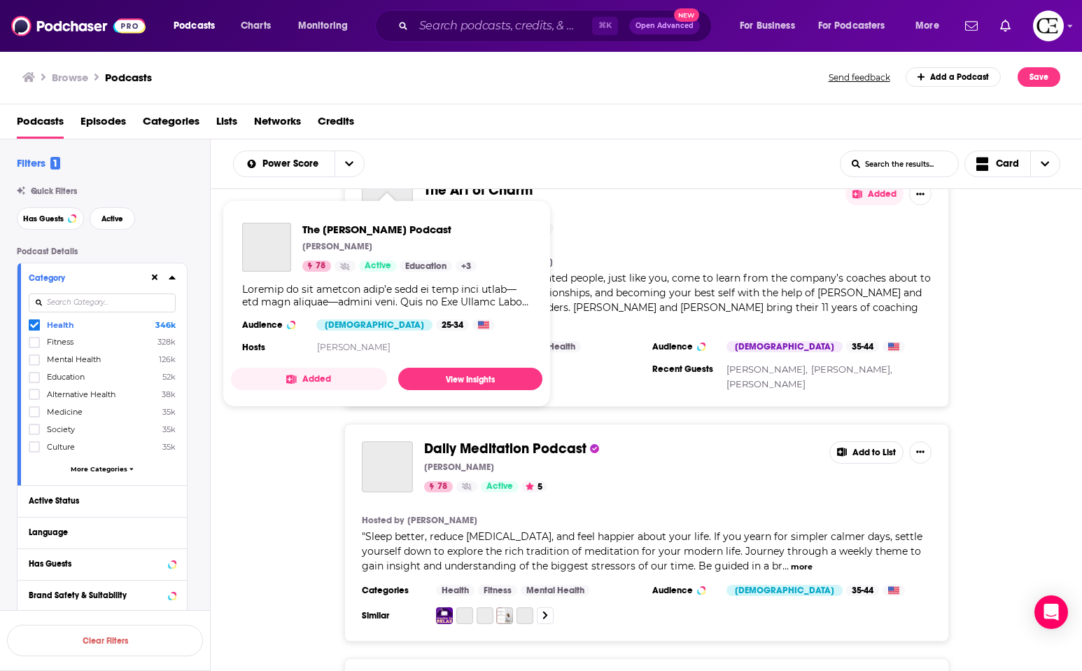
scroll to position [21134, 0]
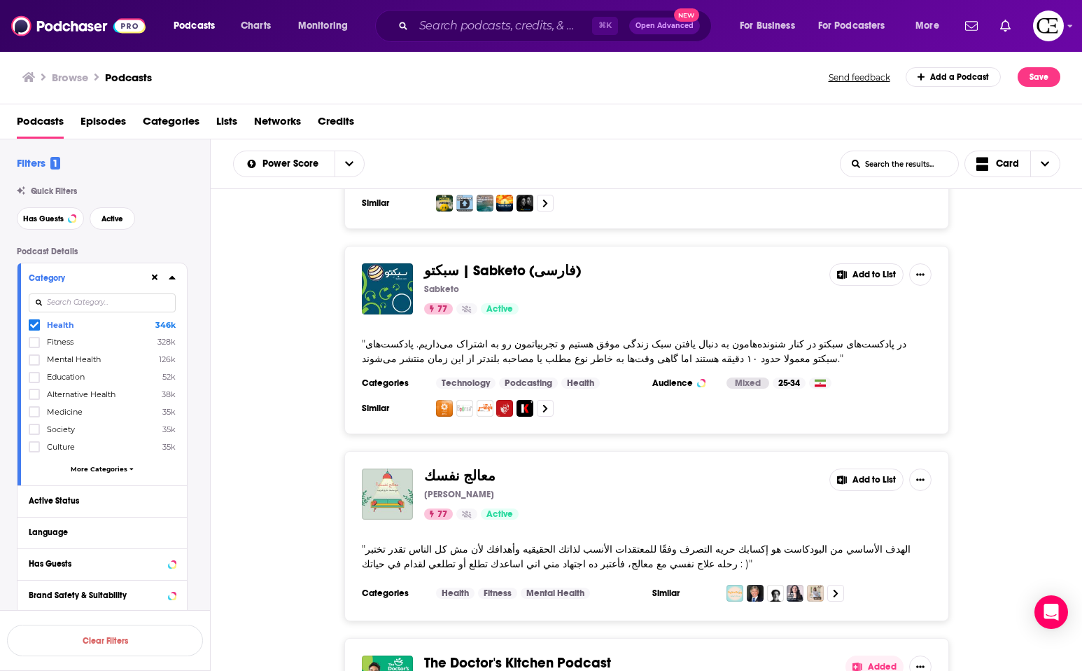
scroll to position [22840, 0]
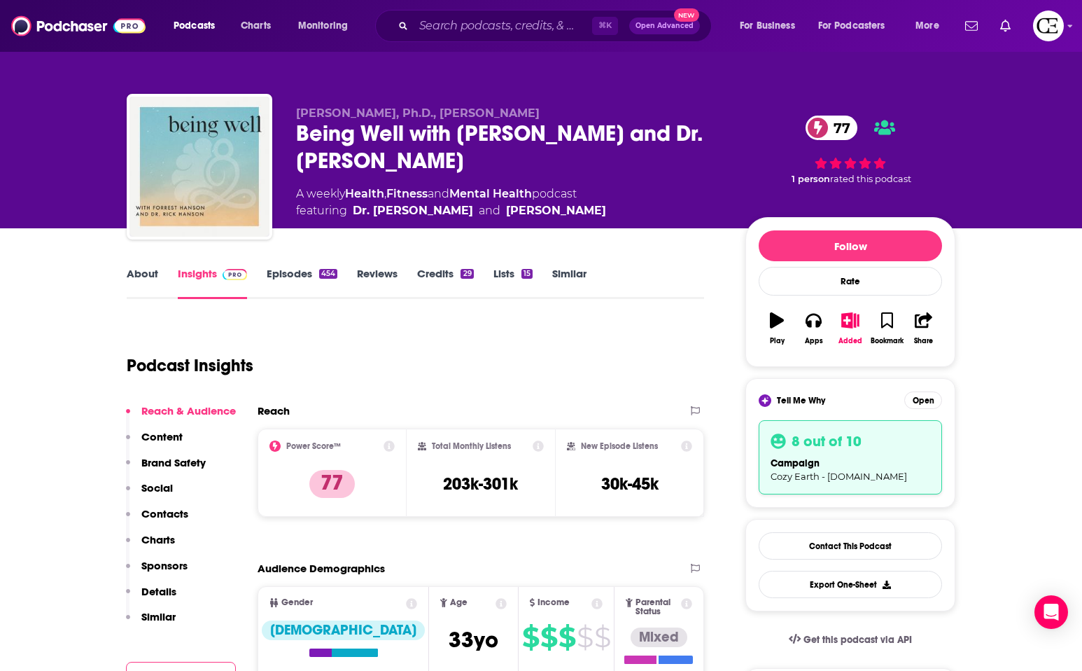
scroll to position [3, 0]
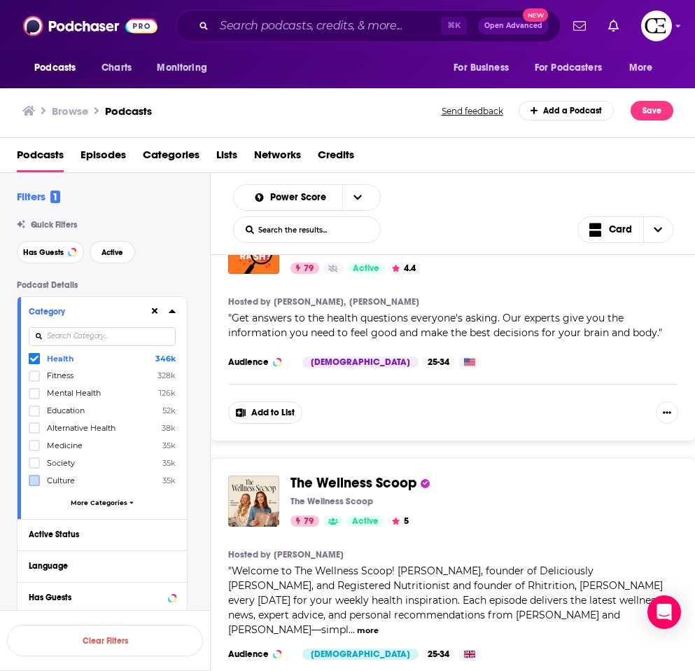
scroll to position [19673, 0]
